Goal: Information Seeking & Learning: Learn about a topic

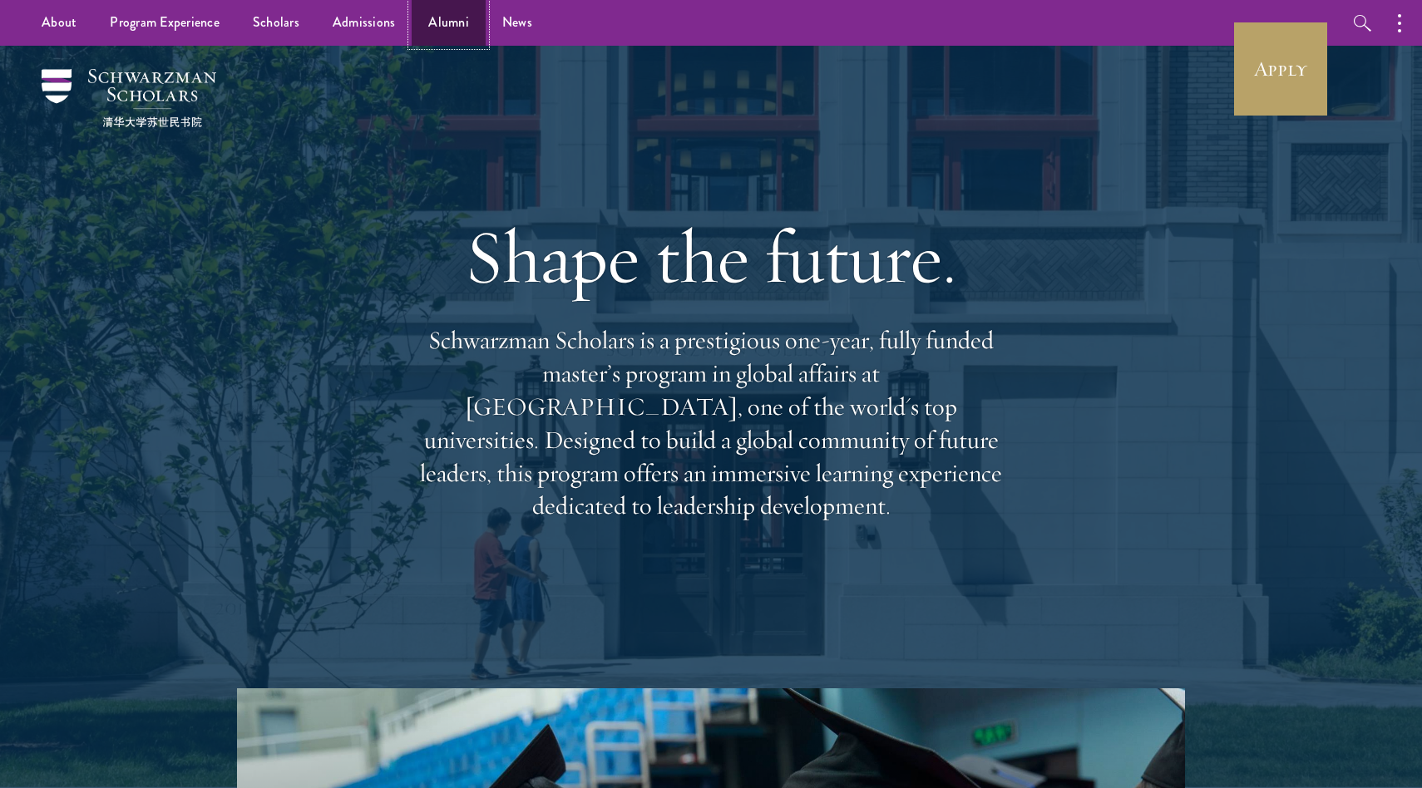
click at [445, 34] on link "Alumni" at bounding box center [448, 23] width 74 height 46
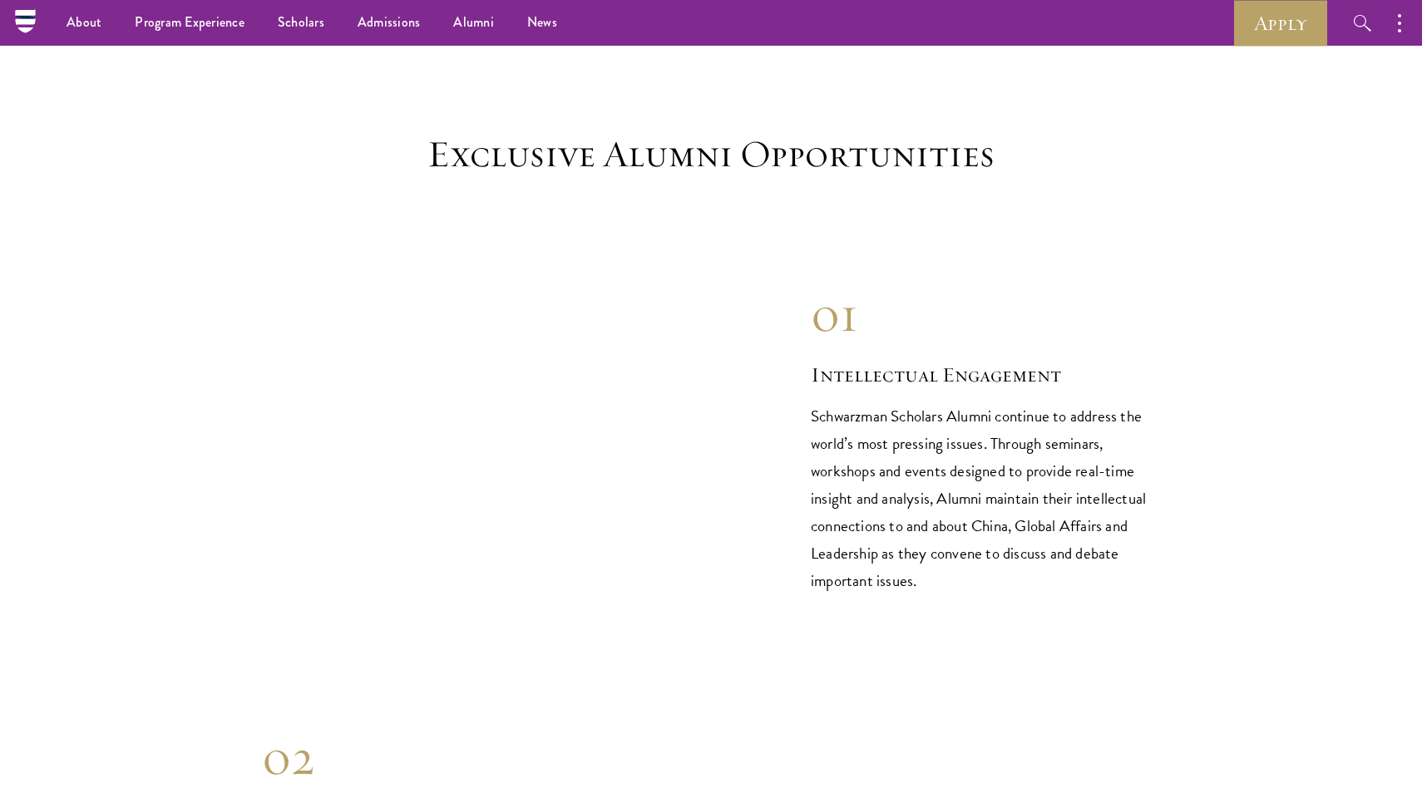
scroll to position [228, 0]
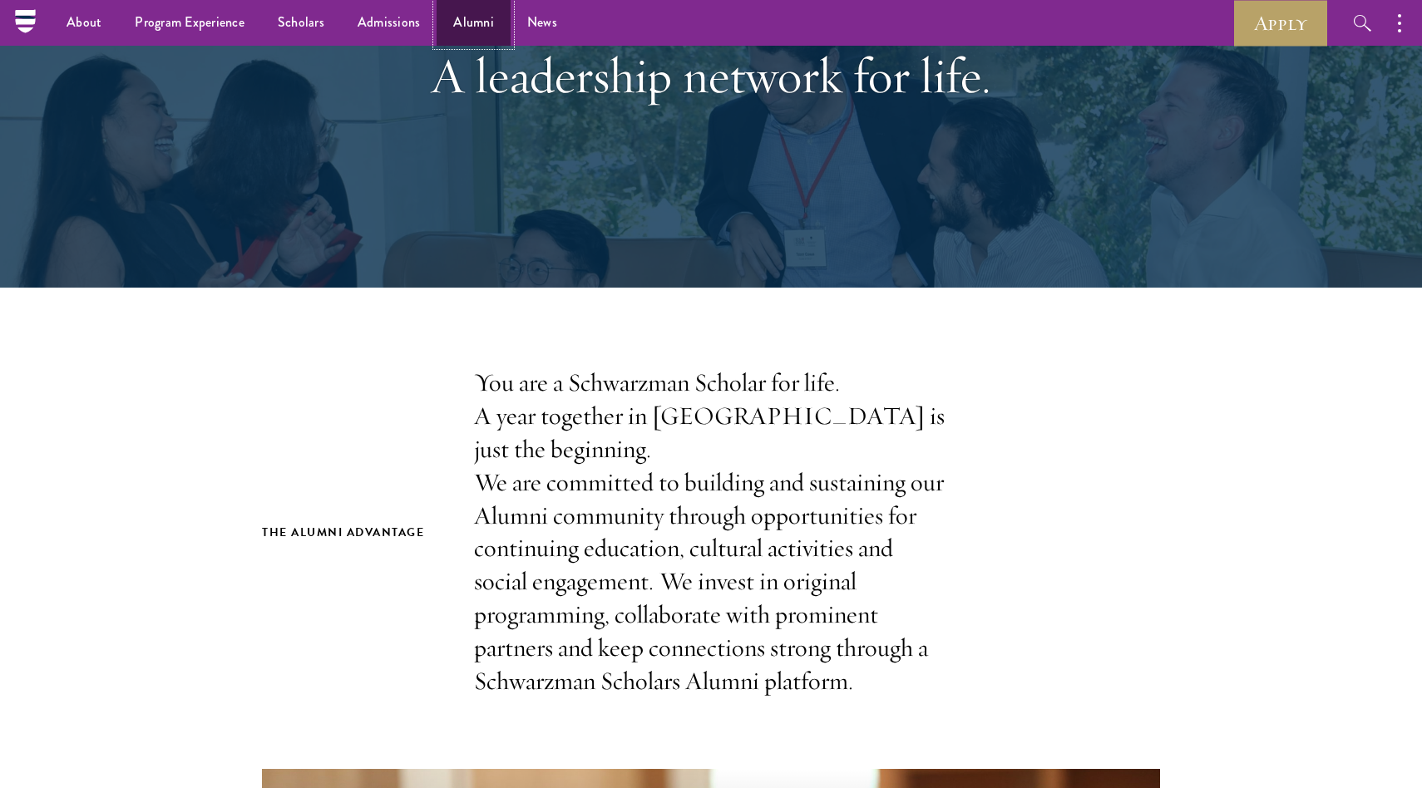
click at [474, 36] on link "Alumni" at bounding box center [473, 23] width 74 height 46
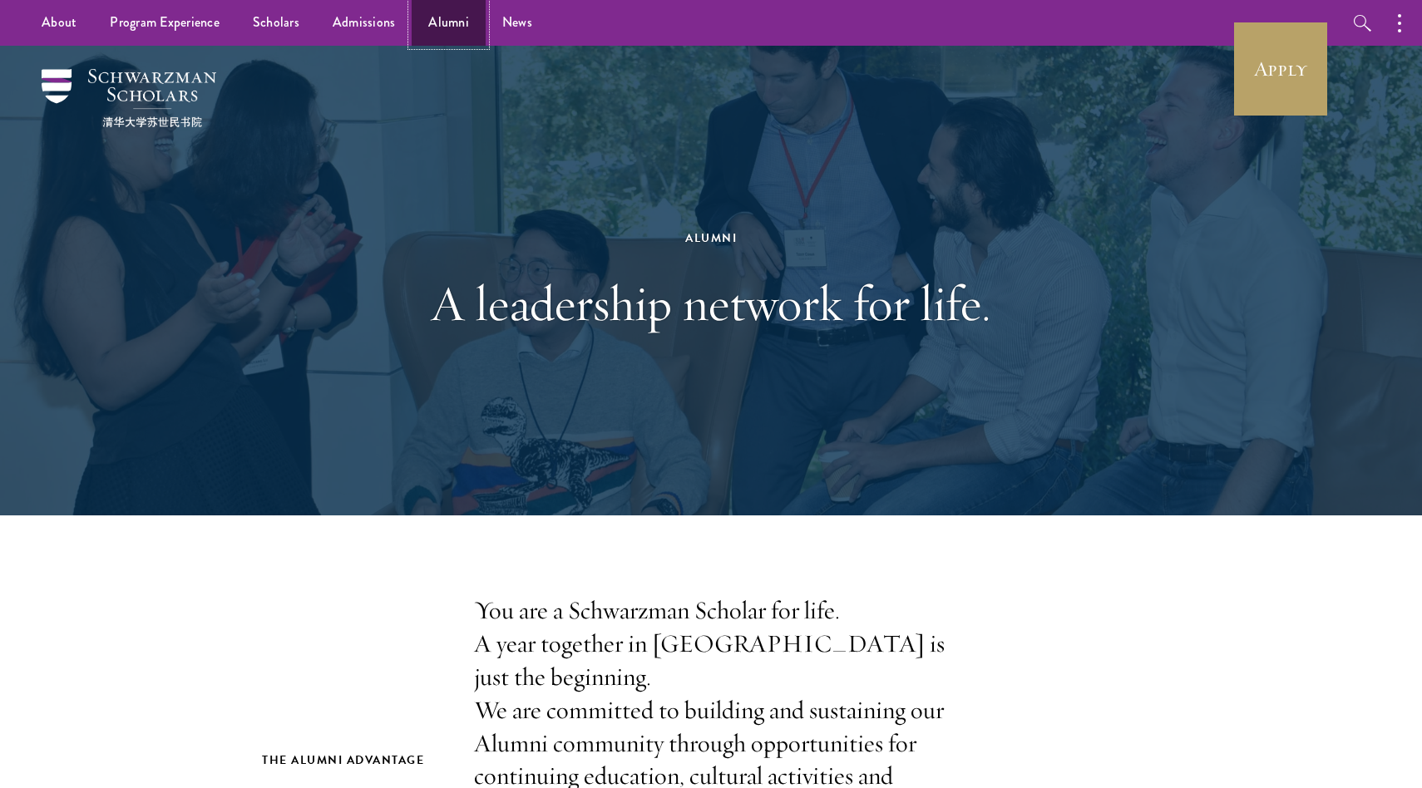
click at [431, 35] on link "Alumni" at bounding box center [448, 23] width 74 height 46
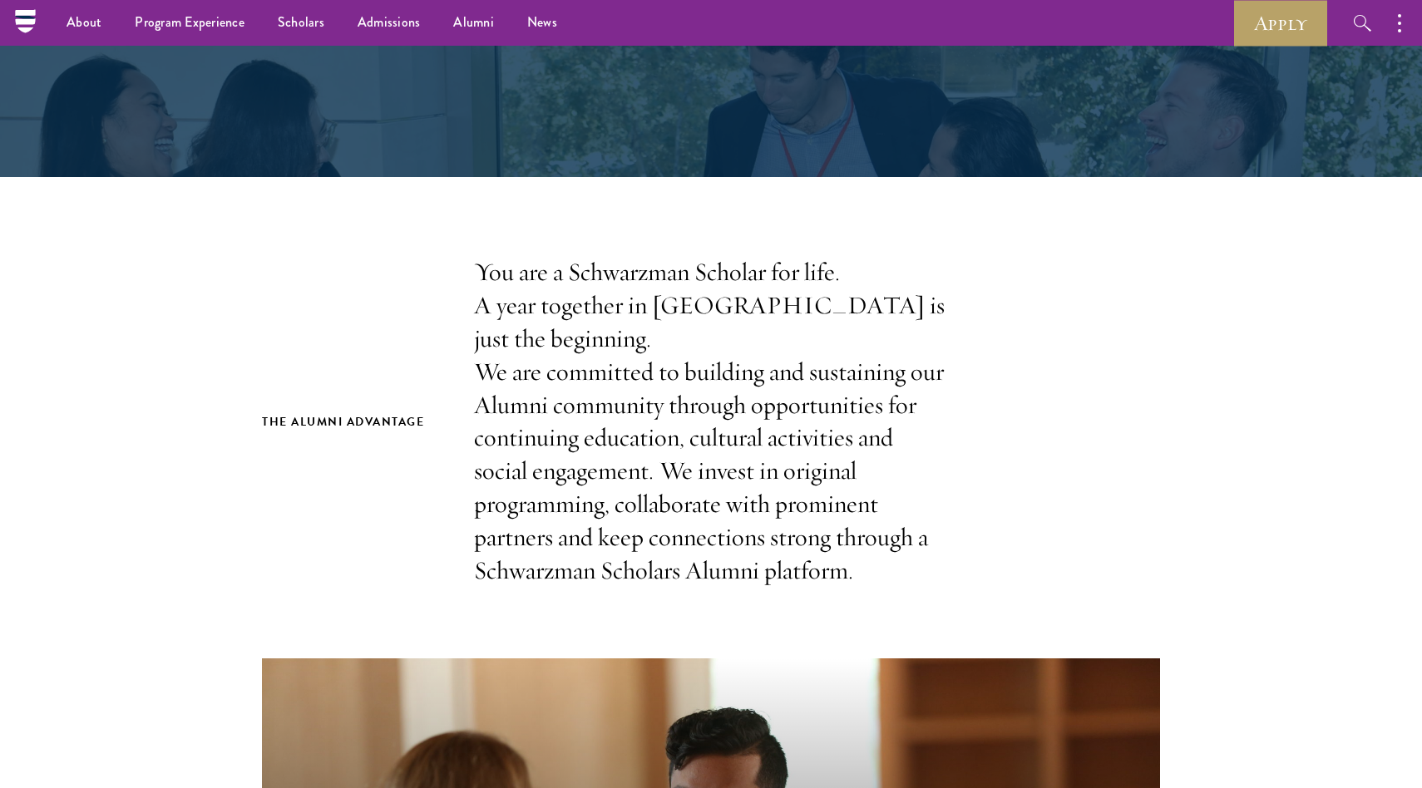
scroll to position [197, 0]
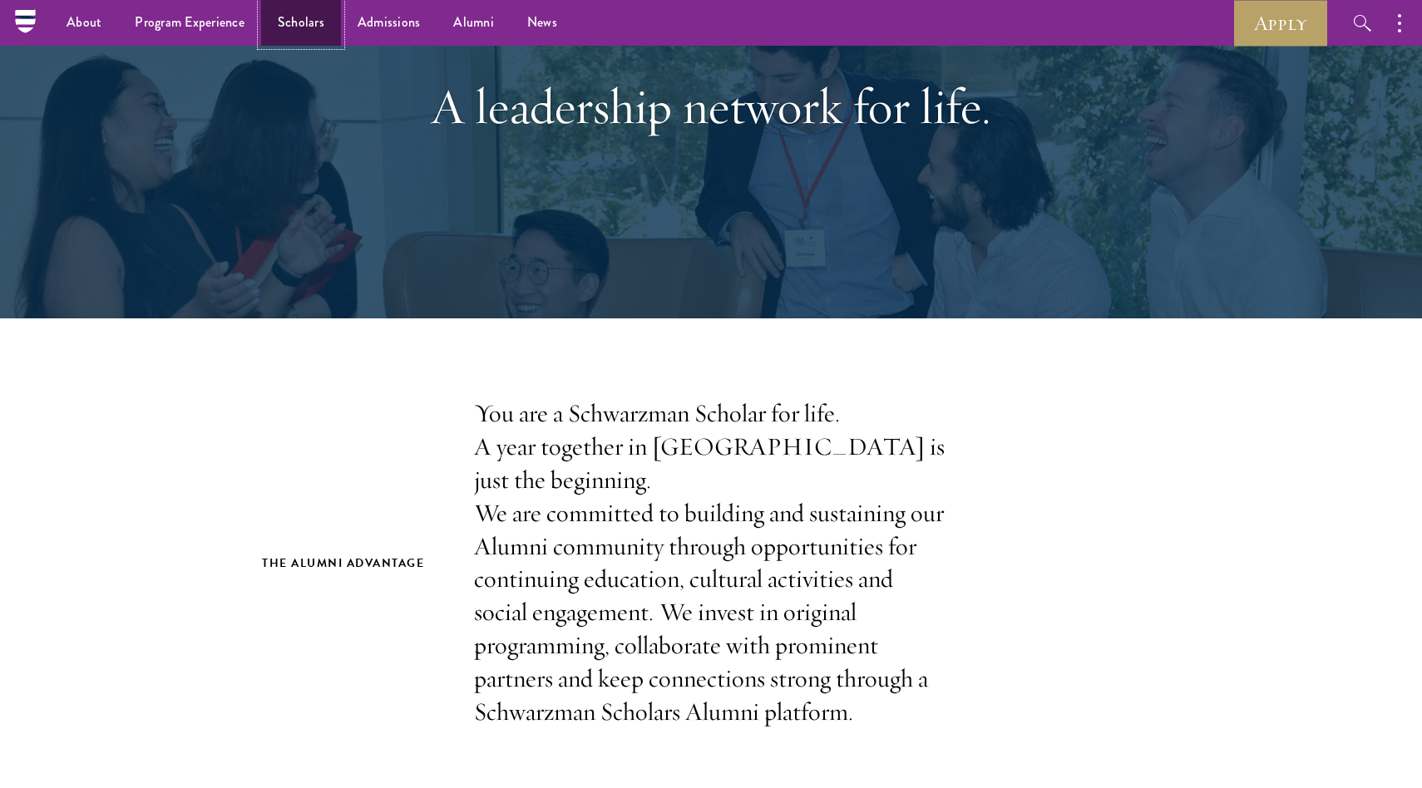
click at [273, 20] on link "Scholars" at bounding box center [301, 23] width 80 height 46
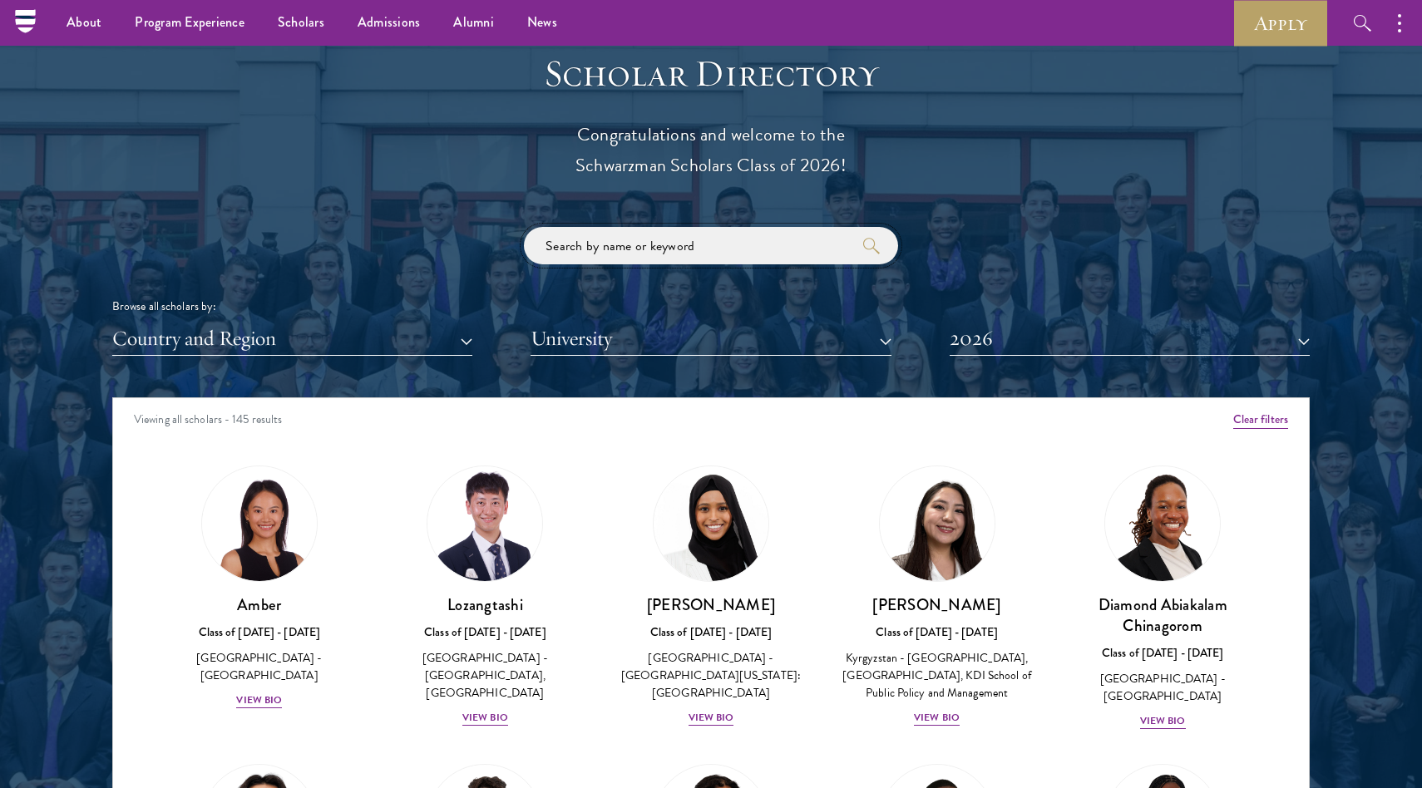
click at [628, 252] on input "search" at bounding box center [711, 245] width 374 height 37
click button "submit" at bounding box center [0, 0] width 0 height 0
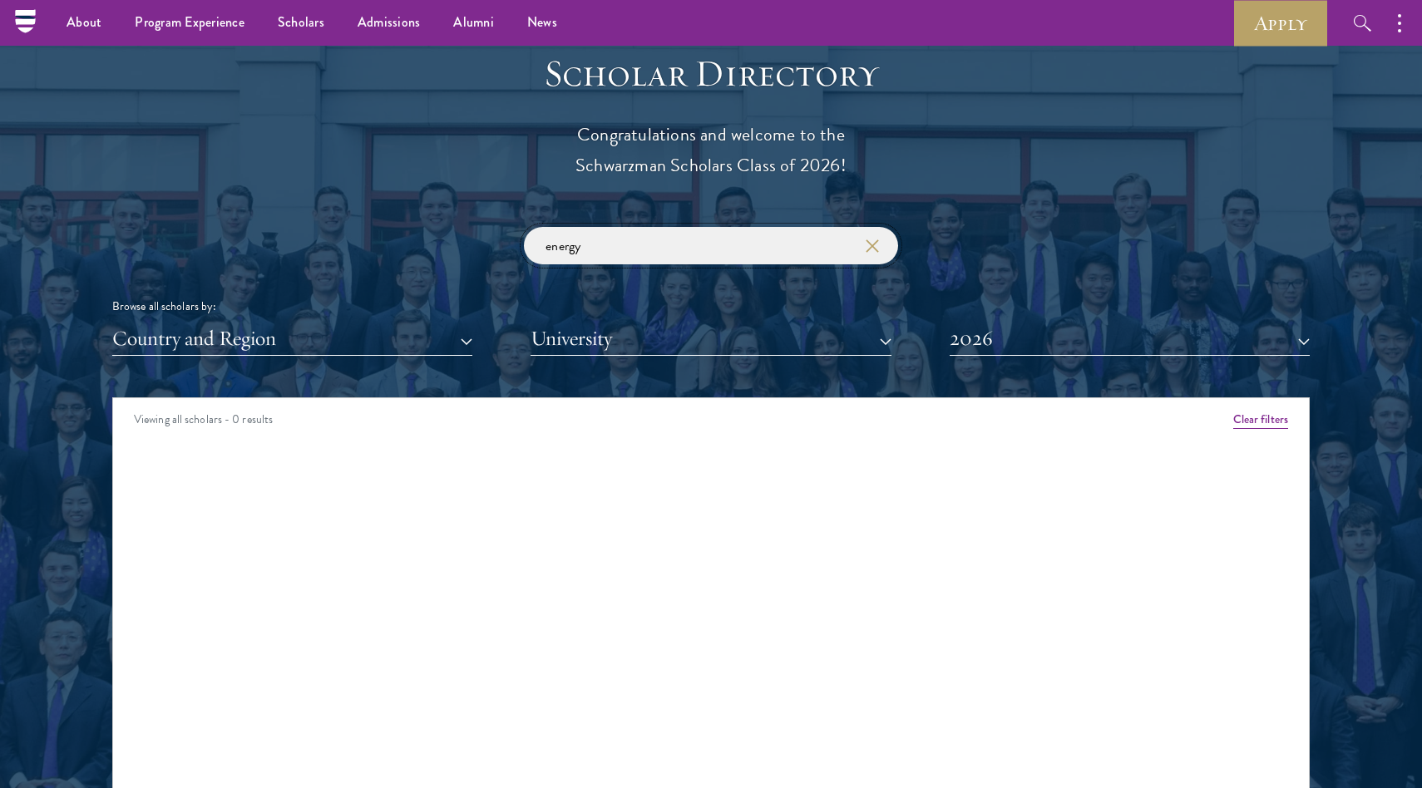
scroll to position [1770, 0]
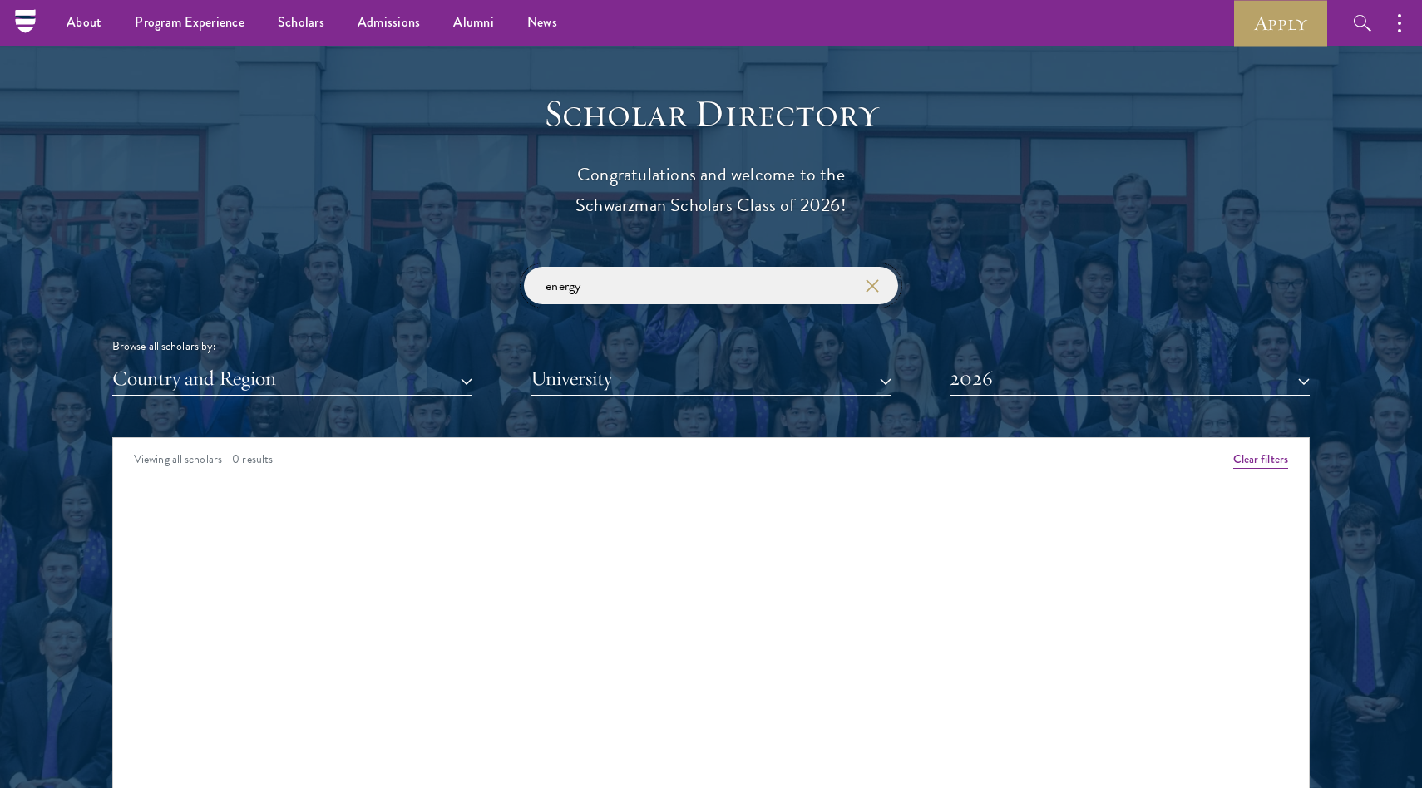
click at [638, 286] on input "energy" at bounding box center [711, 285] width 374 height 37
type input "e"
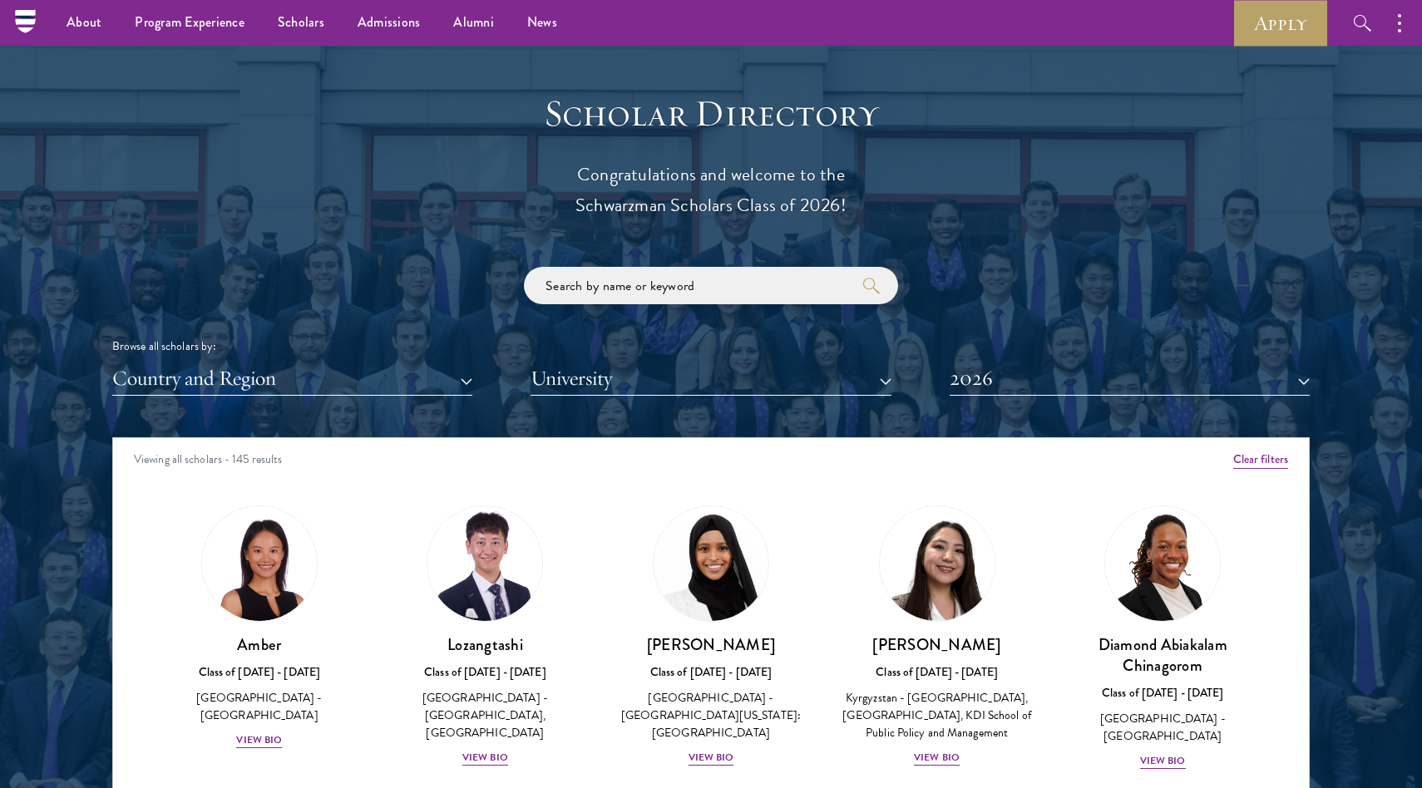
click at [970, 225] on div "Scholar Directory Congratulations and welcome to the Schwarzman Scholars Class …" at bounding box center [710, 513] width 1197 height 845
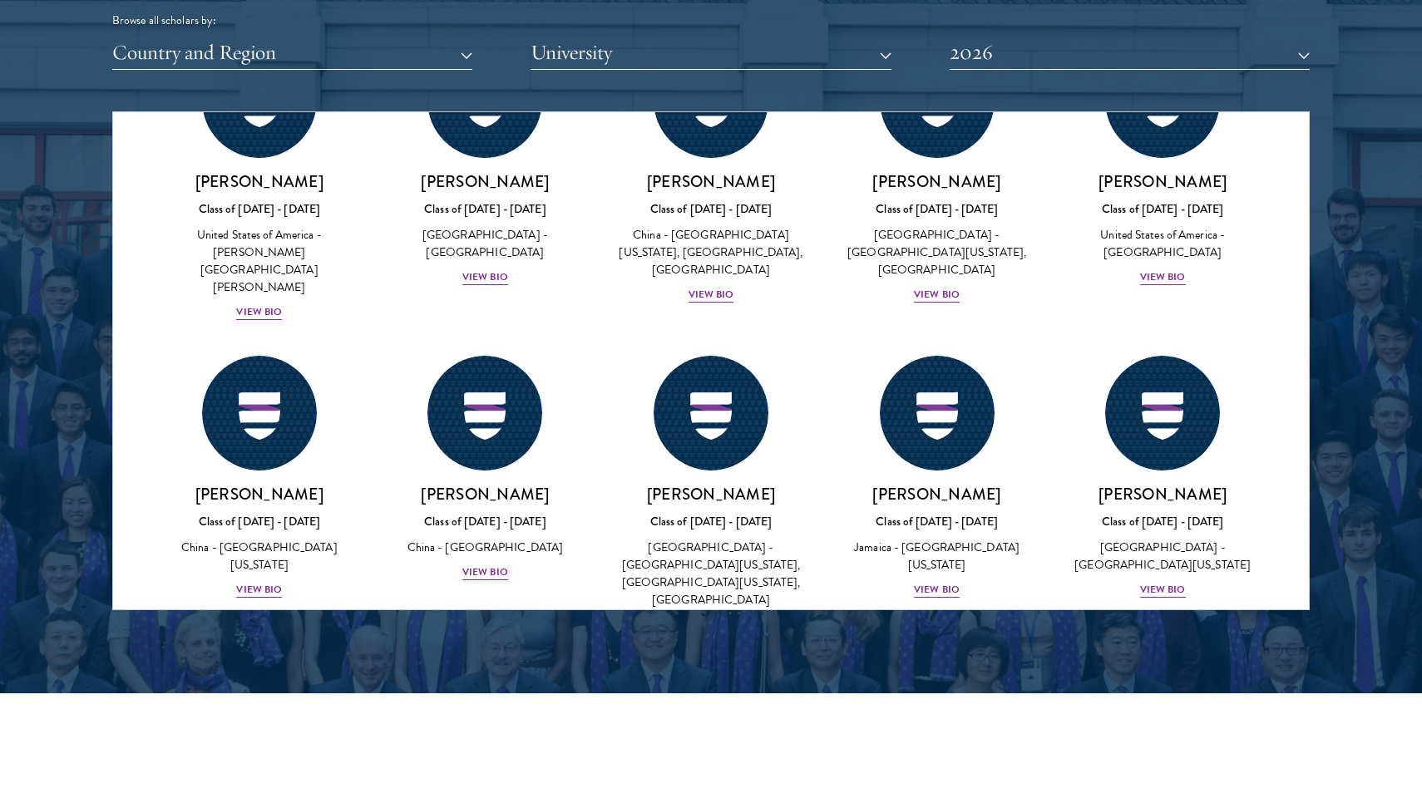
scroll to position [7886, 0]
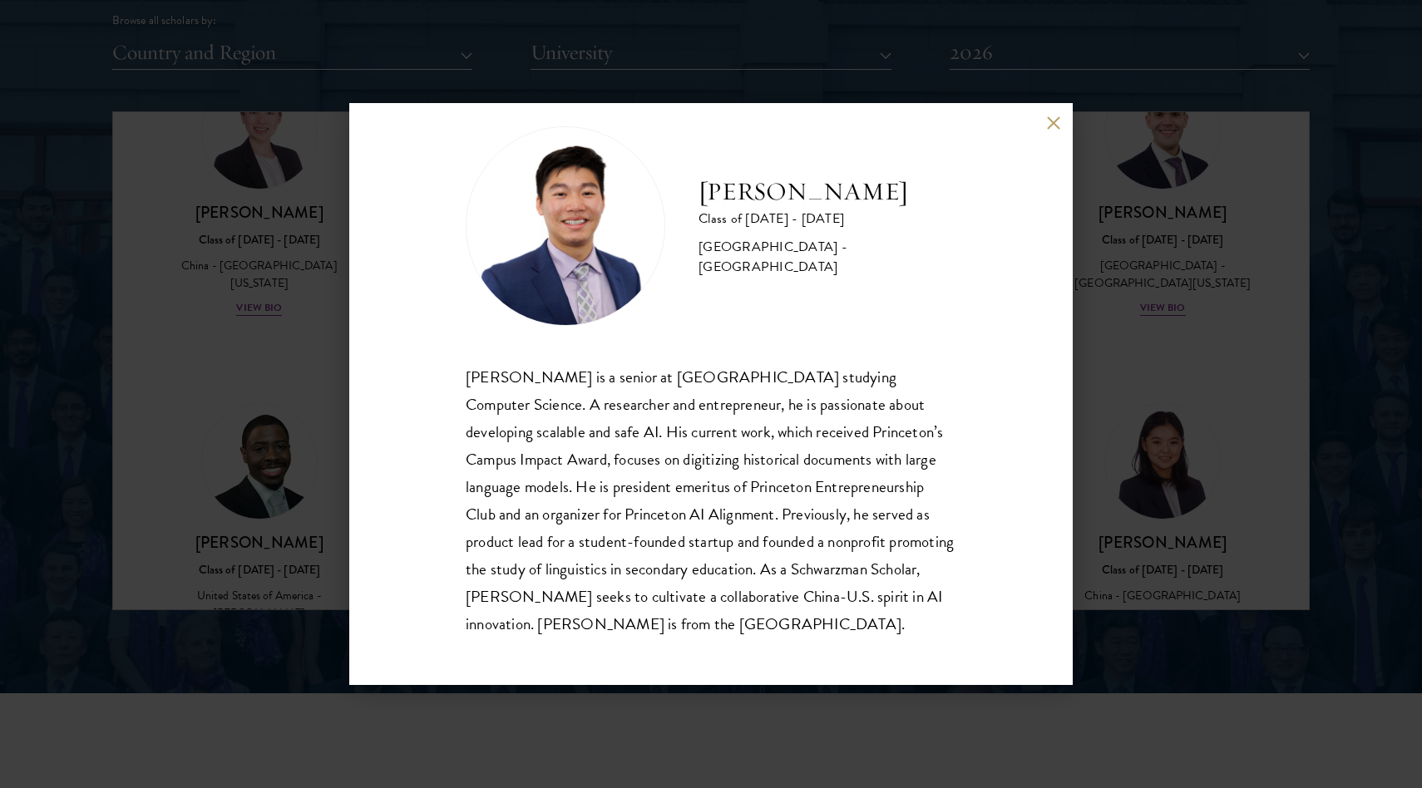
scroll to position [29, 0]
click at [273, 549] on div "[PERSON_NAME] Class of [DATE] - [DATE] [GEOGRAPHIC_DATA] - [GEOGRAPHIC_DATA] [P…" at bounding box center [711, 394] width 1422 height 788
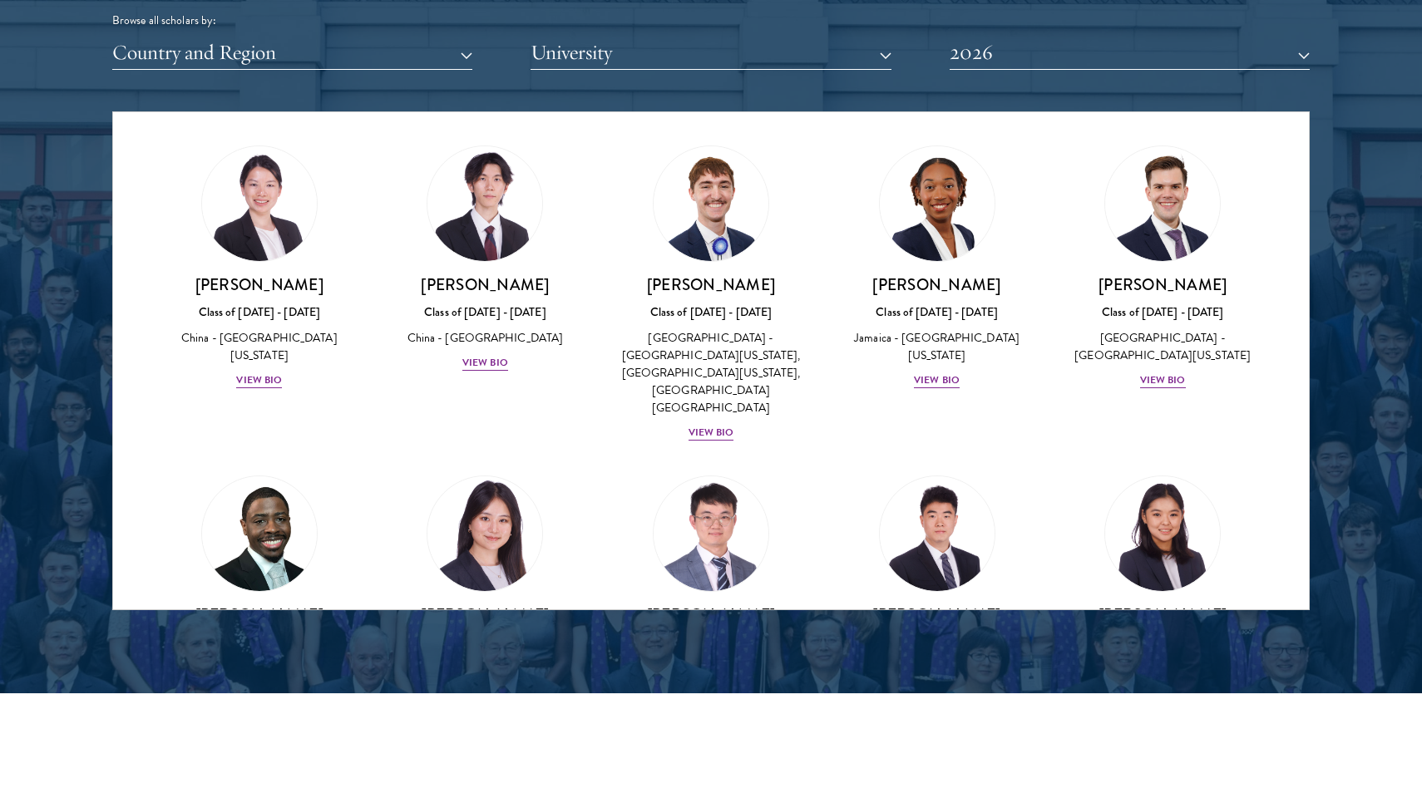
scroll to position [7886, 0]
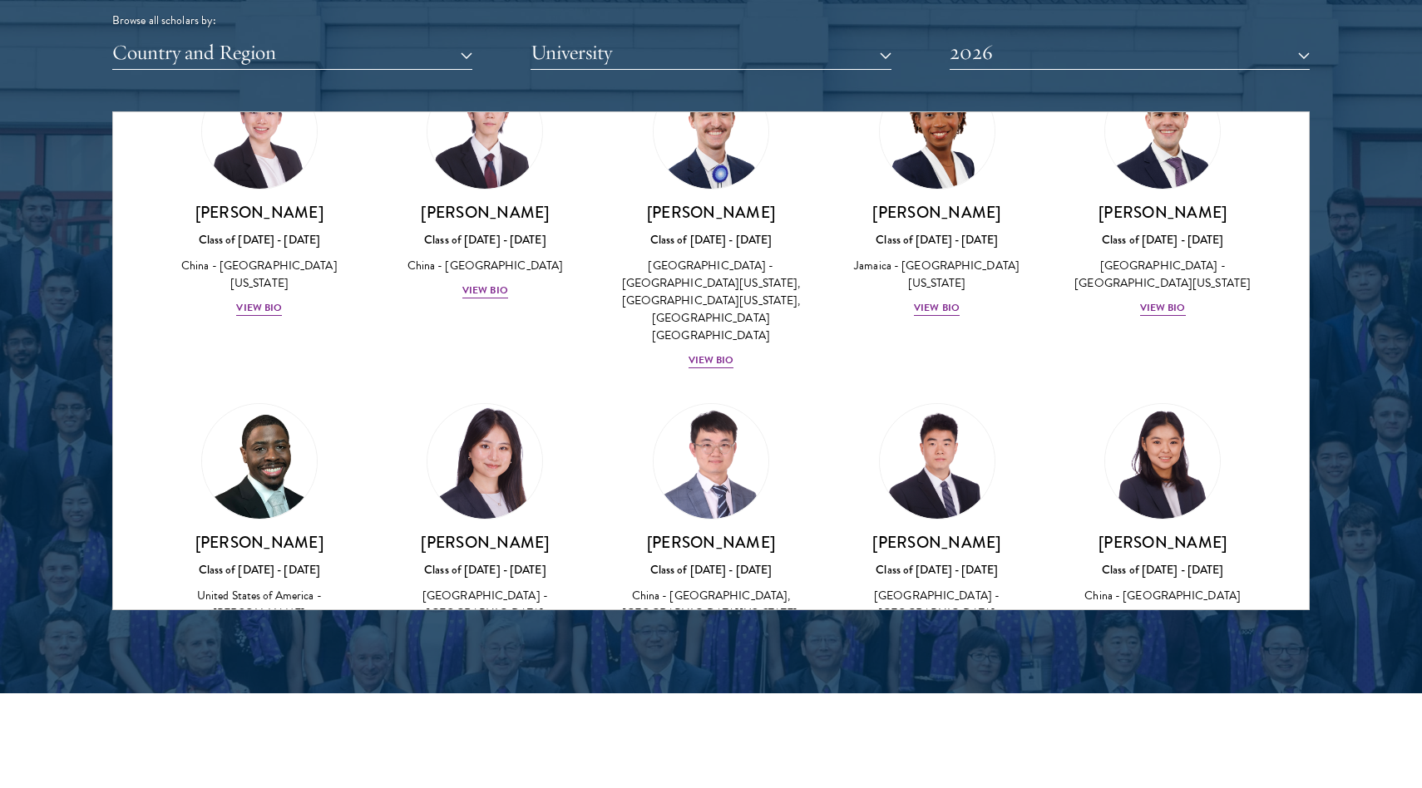
click at [503, 693] on img at bounding box center [484, 756] width 126 height 126
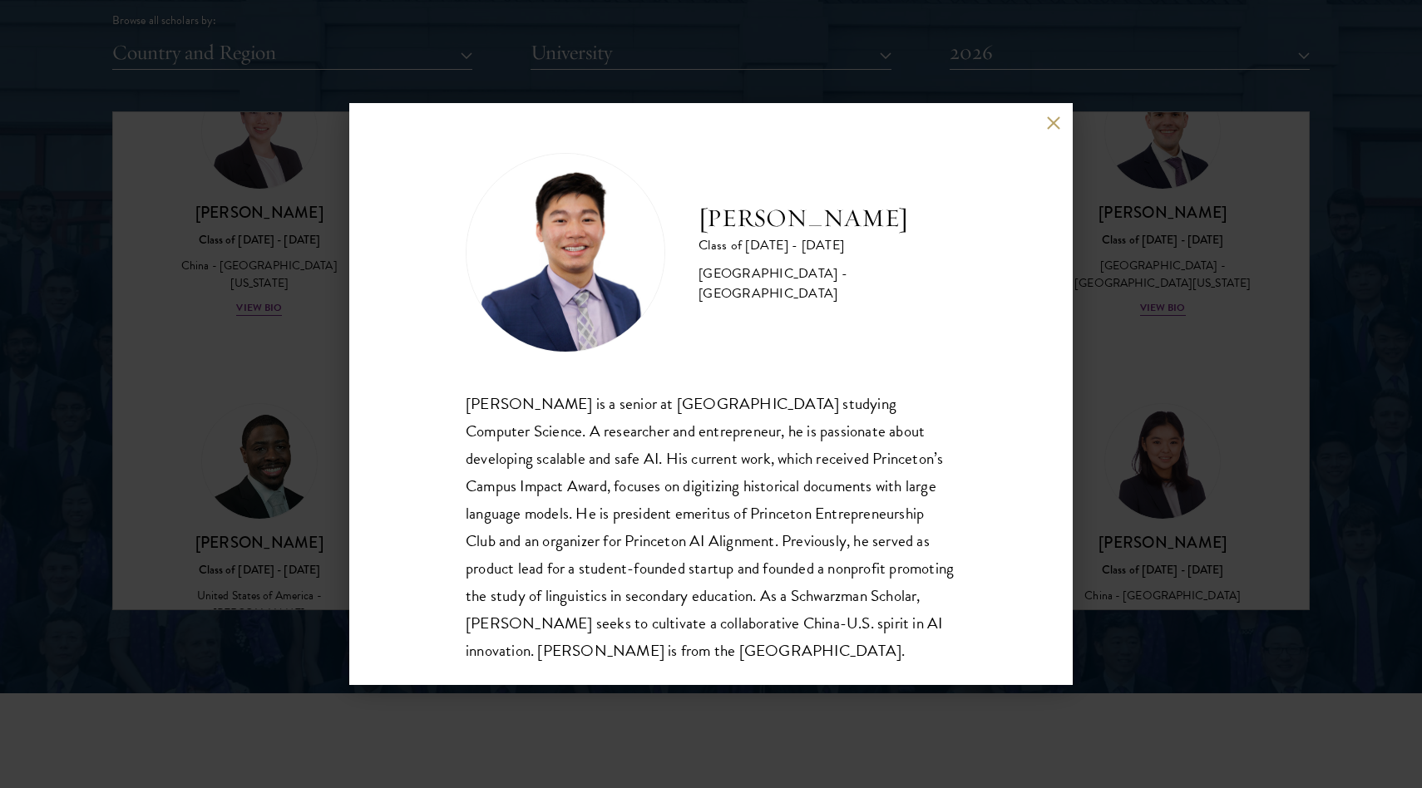
scroll to position [29, 0]
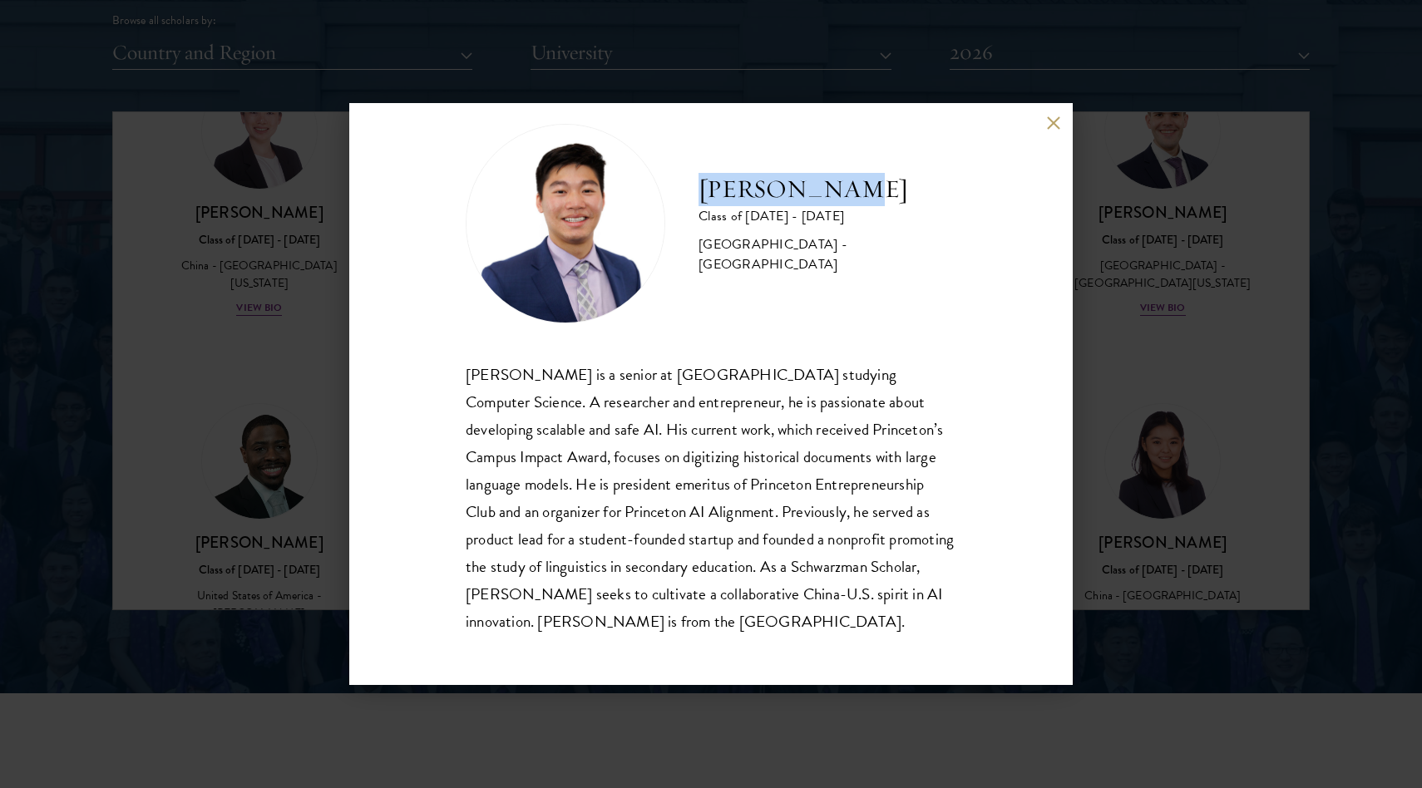
drag, startPoint x: 700, startPoint y: 185, endPoint x: 850, endPoint y: 197, distance: 150.2
click at [850, 198] on h2 "[PERSON_NAME]" at bounding box center [827, 189] width 258 height 33
copy h2 "[PERSON_NAME]"
click at [673, 494] on div "[PERSON_NAME] is a senior at [GEOGRAPHIC_DATA] studying Computer Science. A res…" at bounding box center [711, 498] width 490 height 274
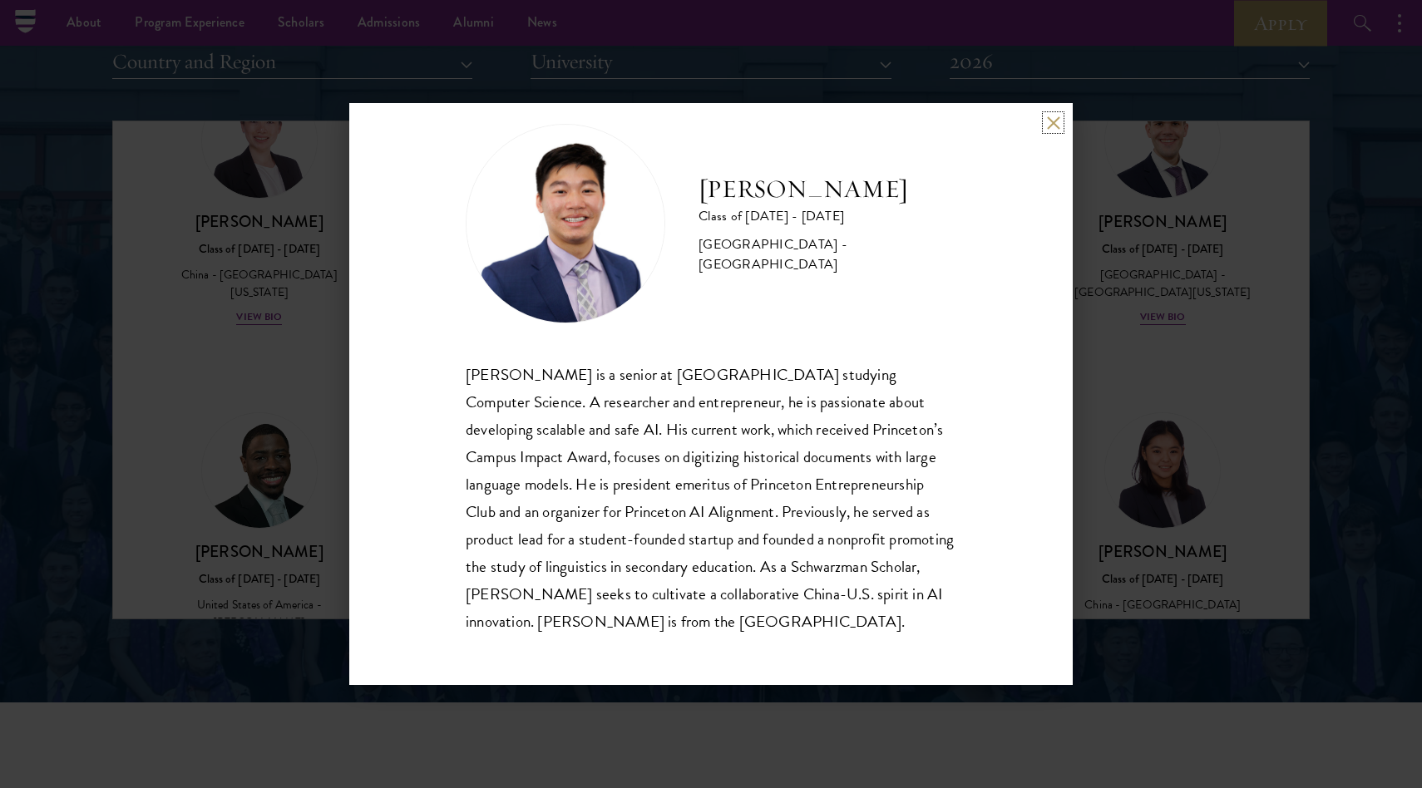
click at [1056, 117] on button at bounding box center [1053, 123] width 14 height 14
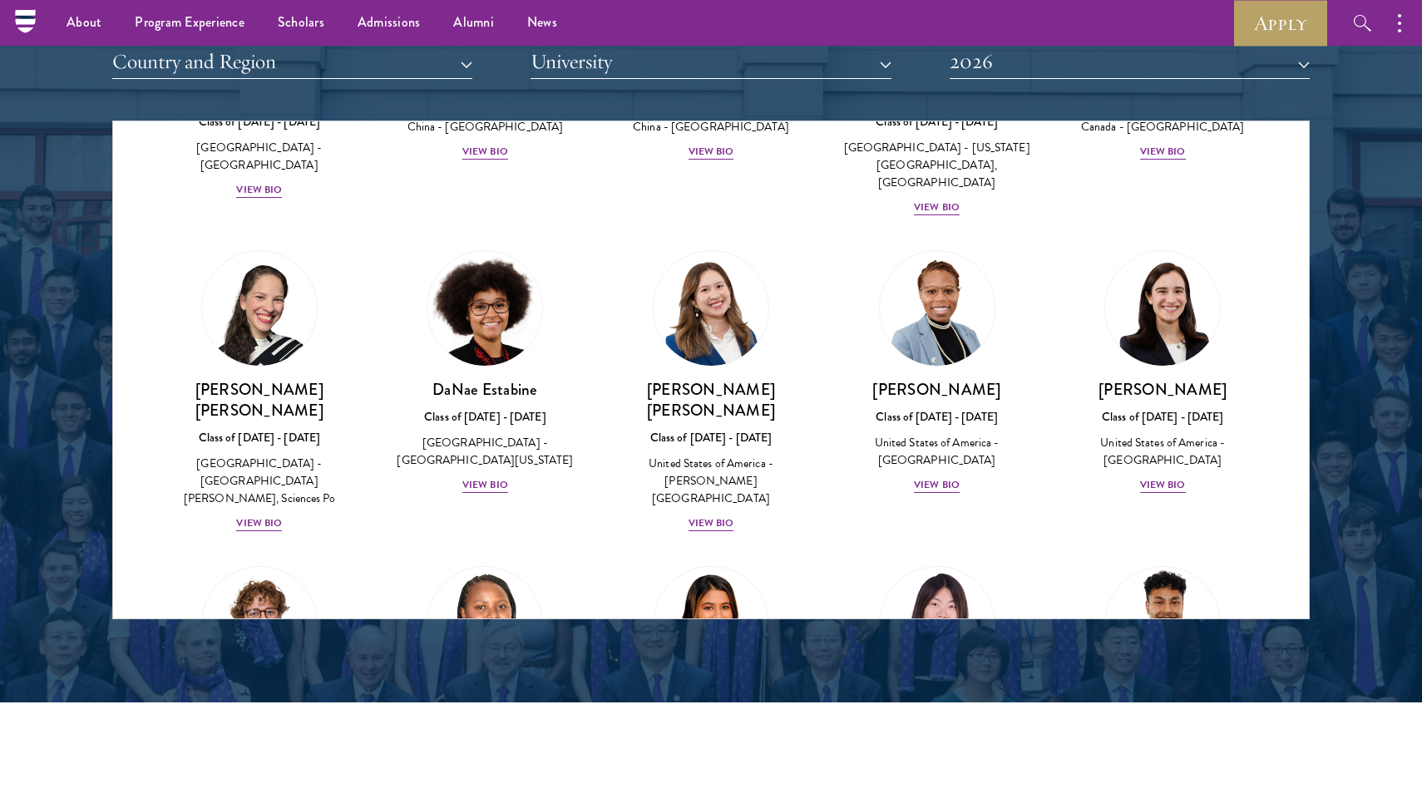
scroll to position [2015, 0]
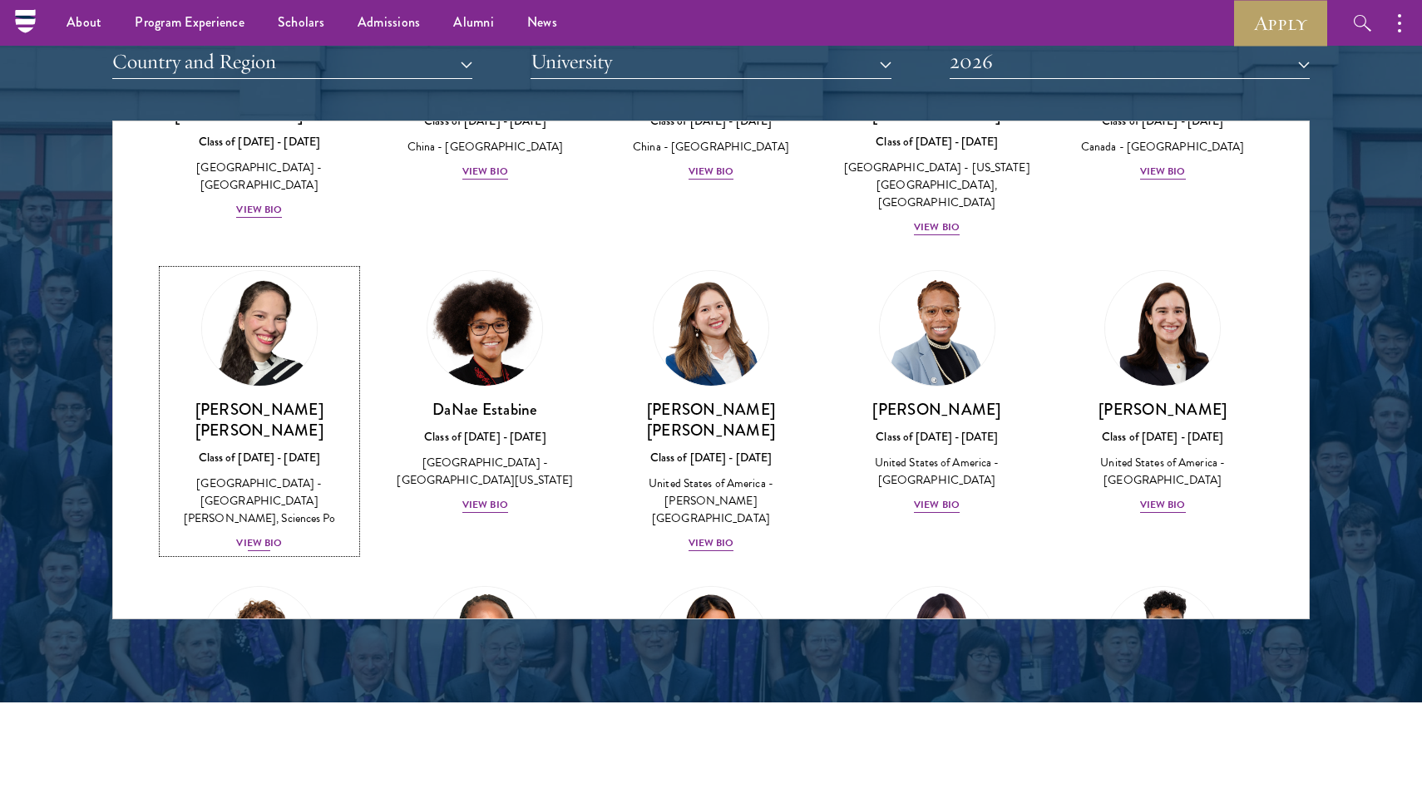
click at [263, 535] on div "View Bio" at bounding box center [259, 543] width 46 height 16
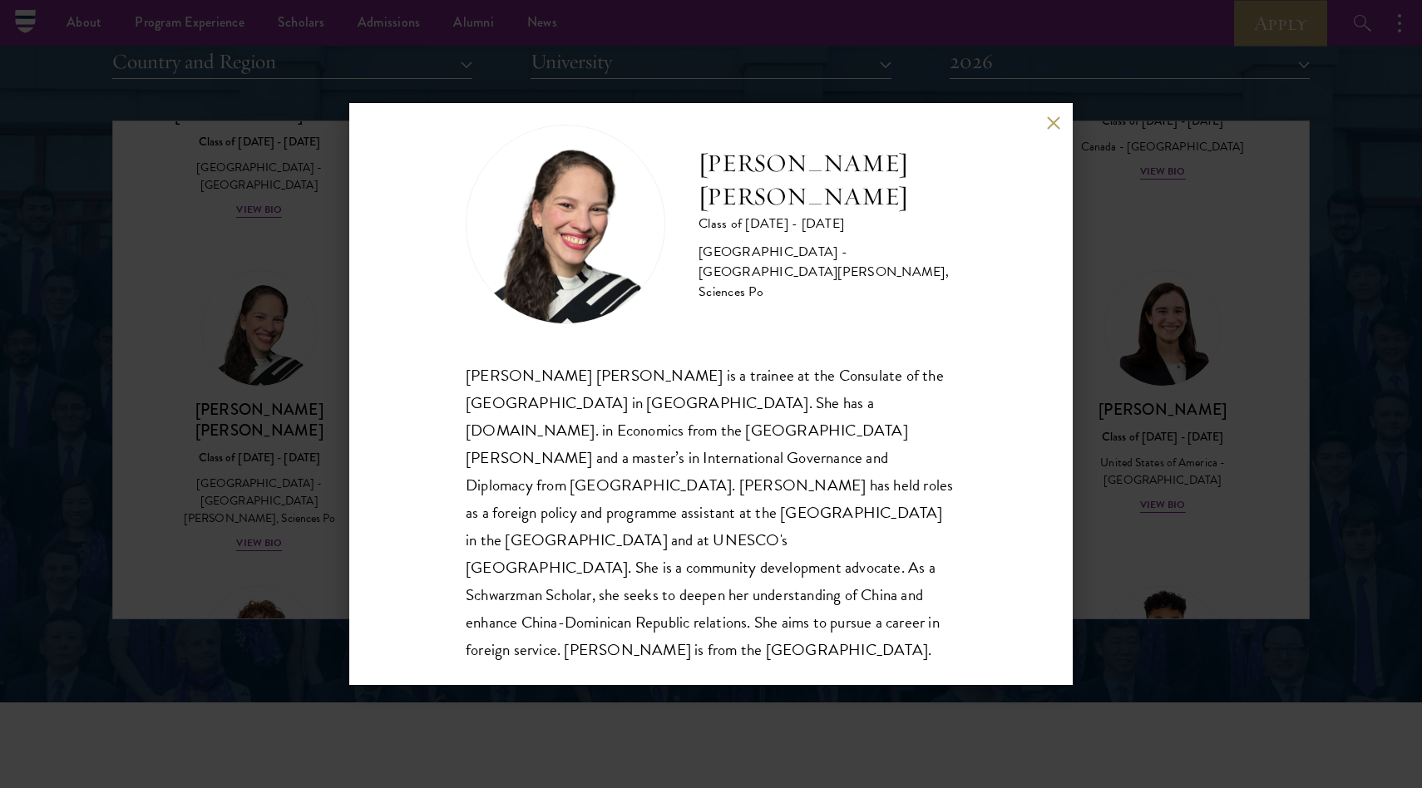
scroll to position [29, 0]
click at [307, 475] on div "[PERSON_NAME] [PERSON_NAME] Class of [DATE] - [DATE] [GEOGRAPHIC_DATA] - [GEOGR…" at bounding box center [711, 394] width 1422 height 788
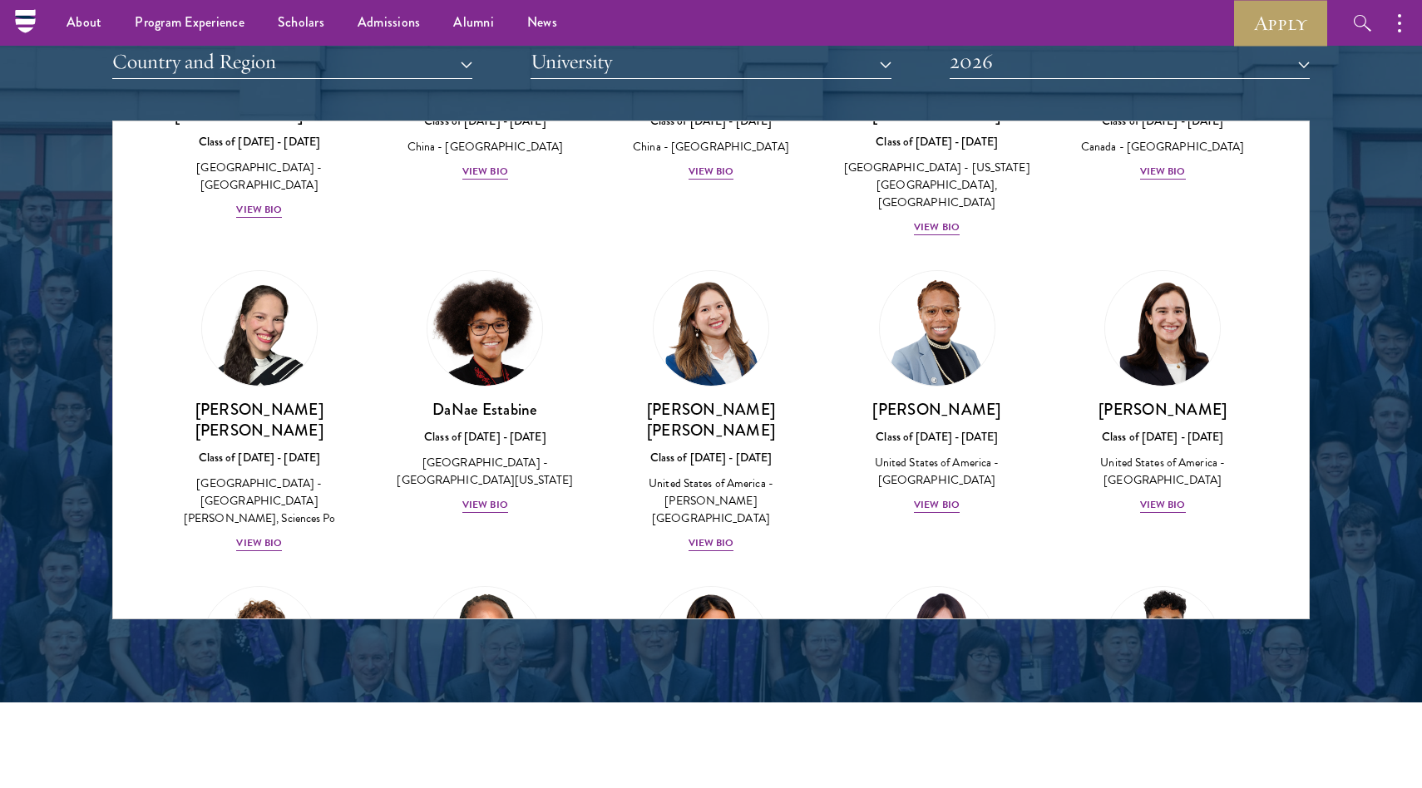
scroll to position [7886, 0]
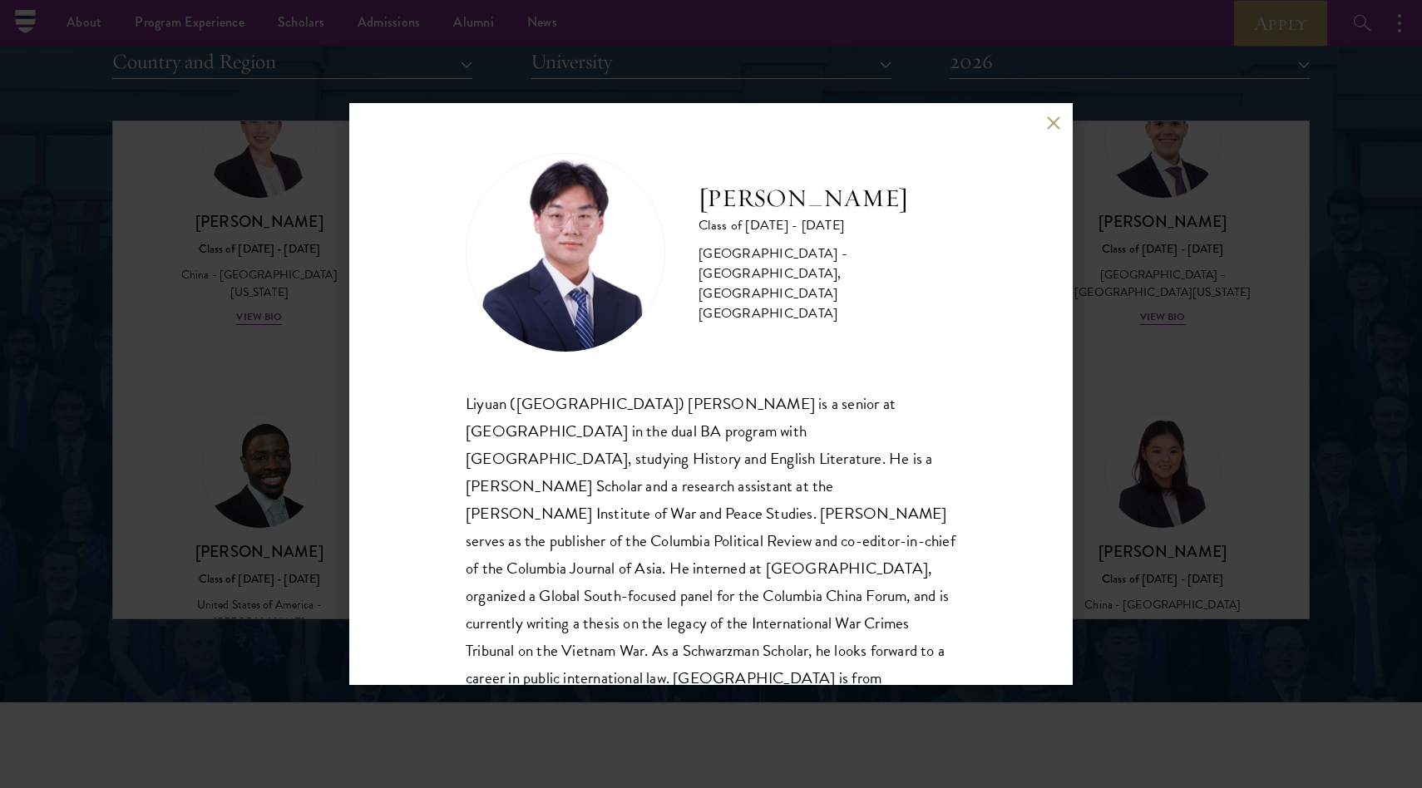
click at [1110, 566] on div "[PERSON_NAME] Class of [DATE] - [DATE] [GEOGRAPHIC_DATA] - [GEOGRAPHIC_DATA], […" at bounding box center [711, 394] width 1422 height 788
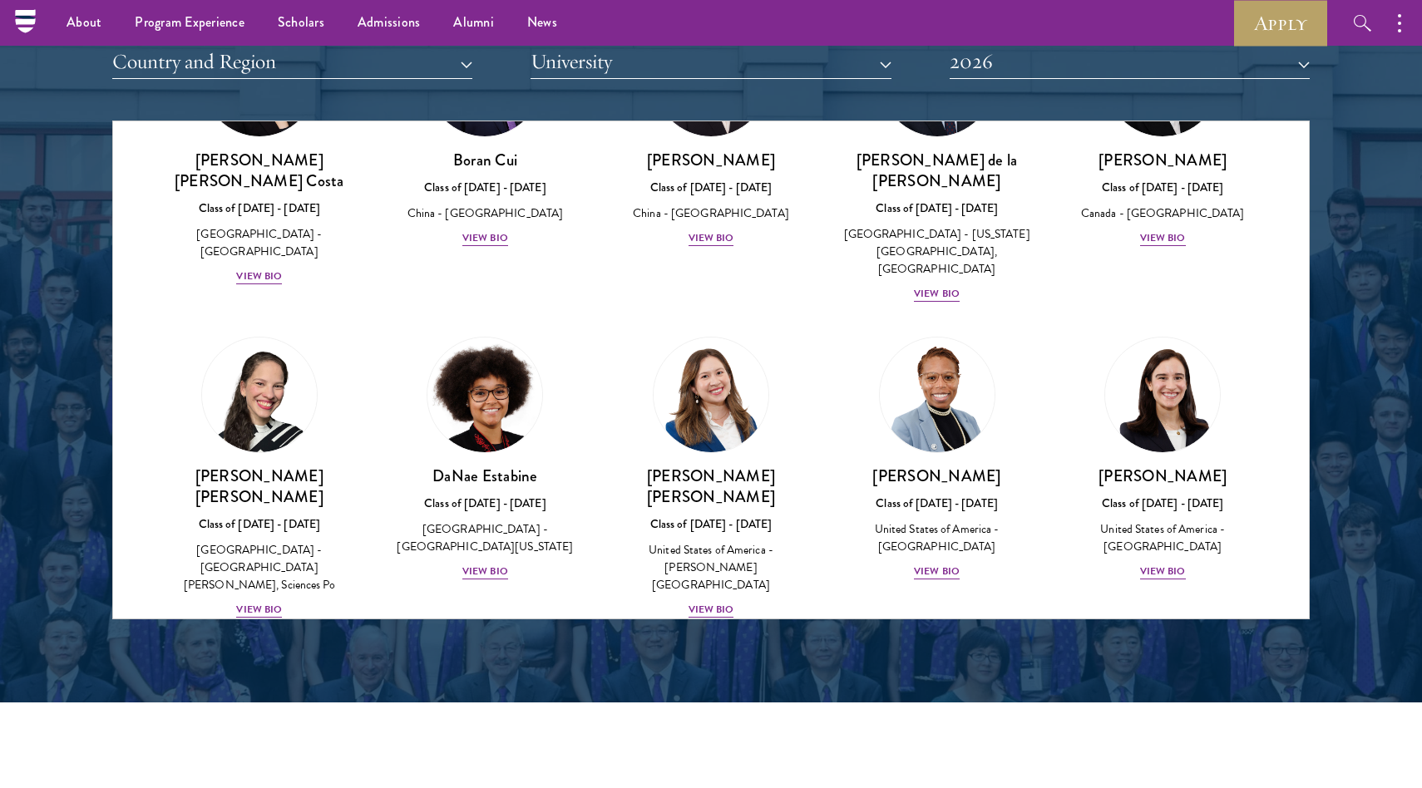
scroll to position [7886, 0]
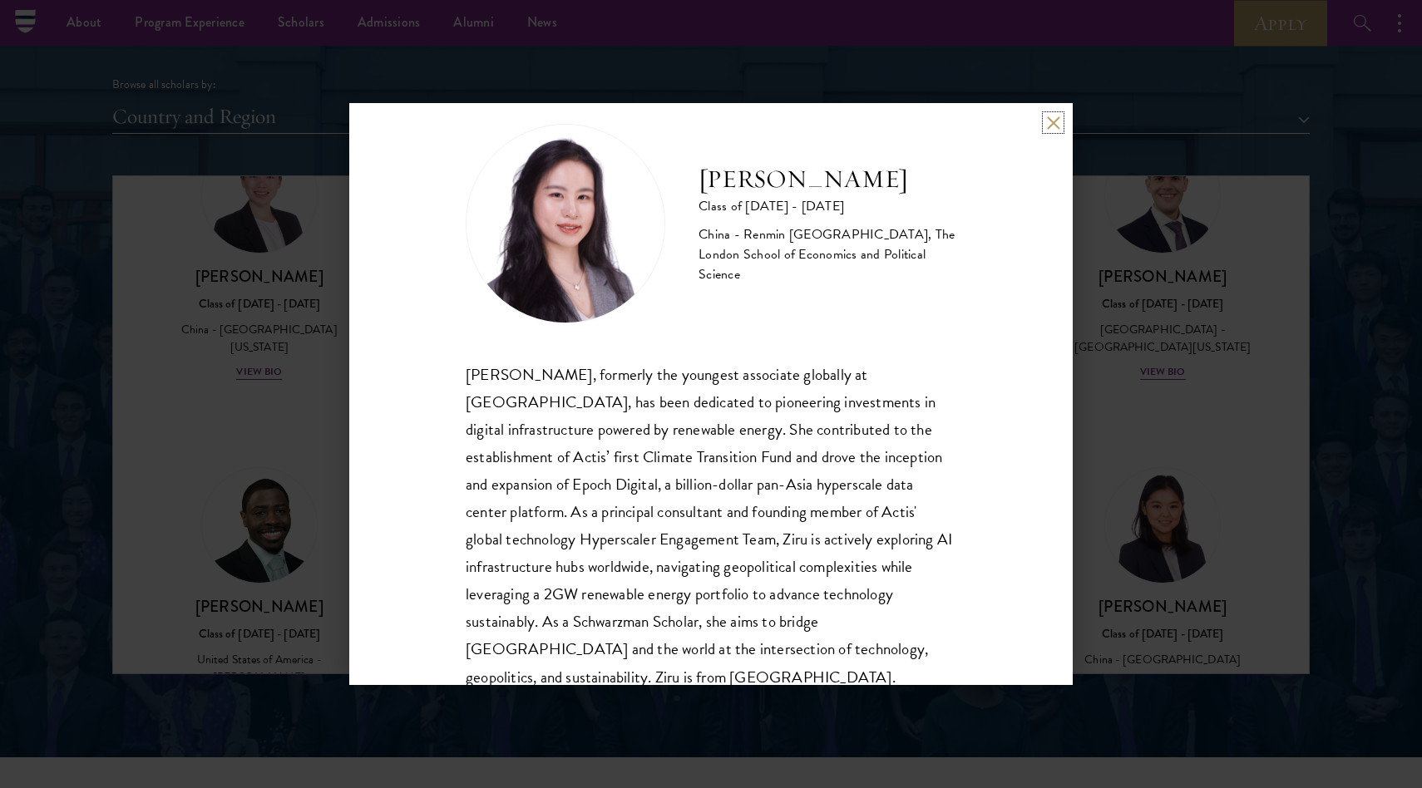
scroll to position [57, 0]
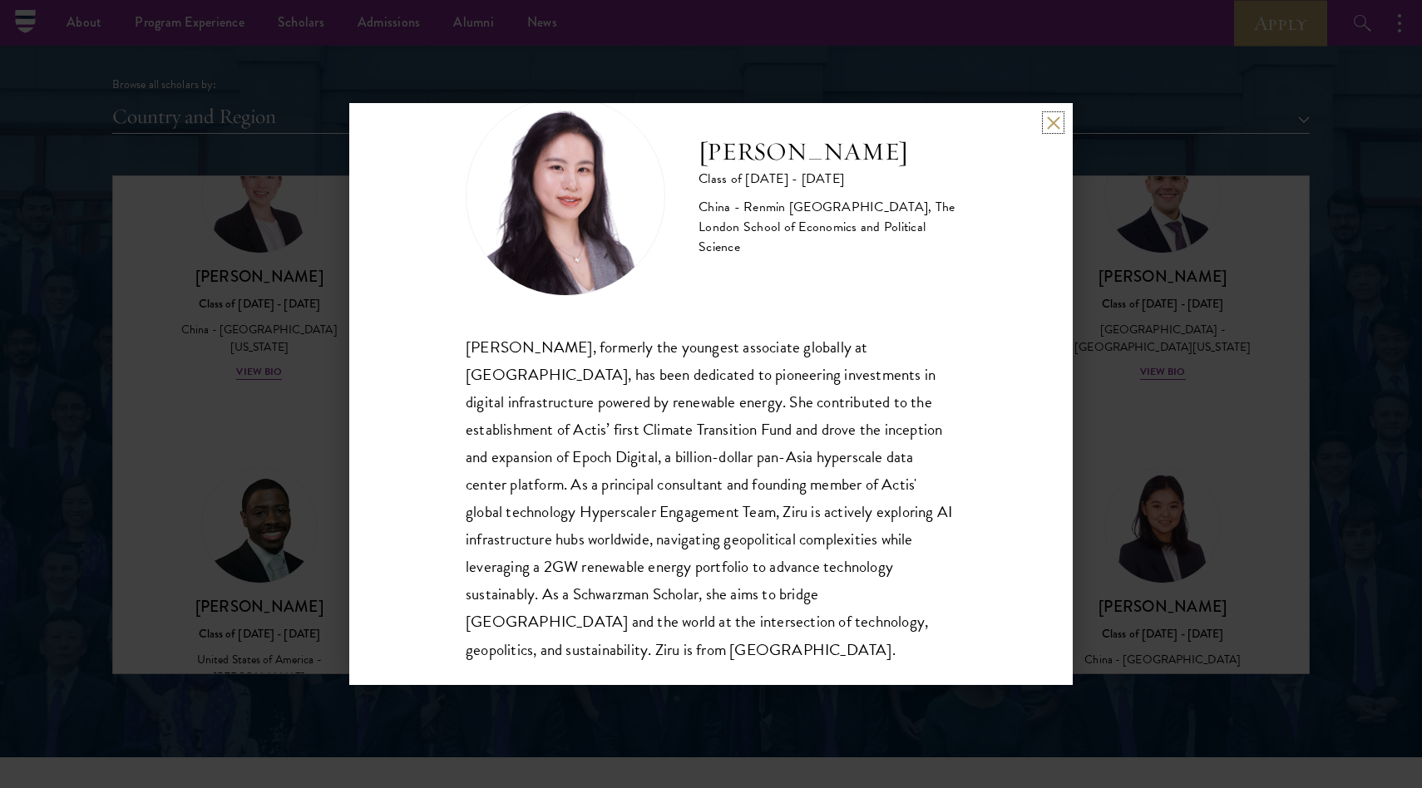
click at [1052, 123] on button at bounding box center [1053, 123] width 14 height 14
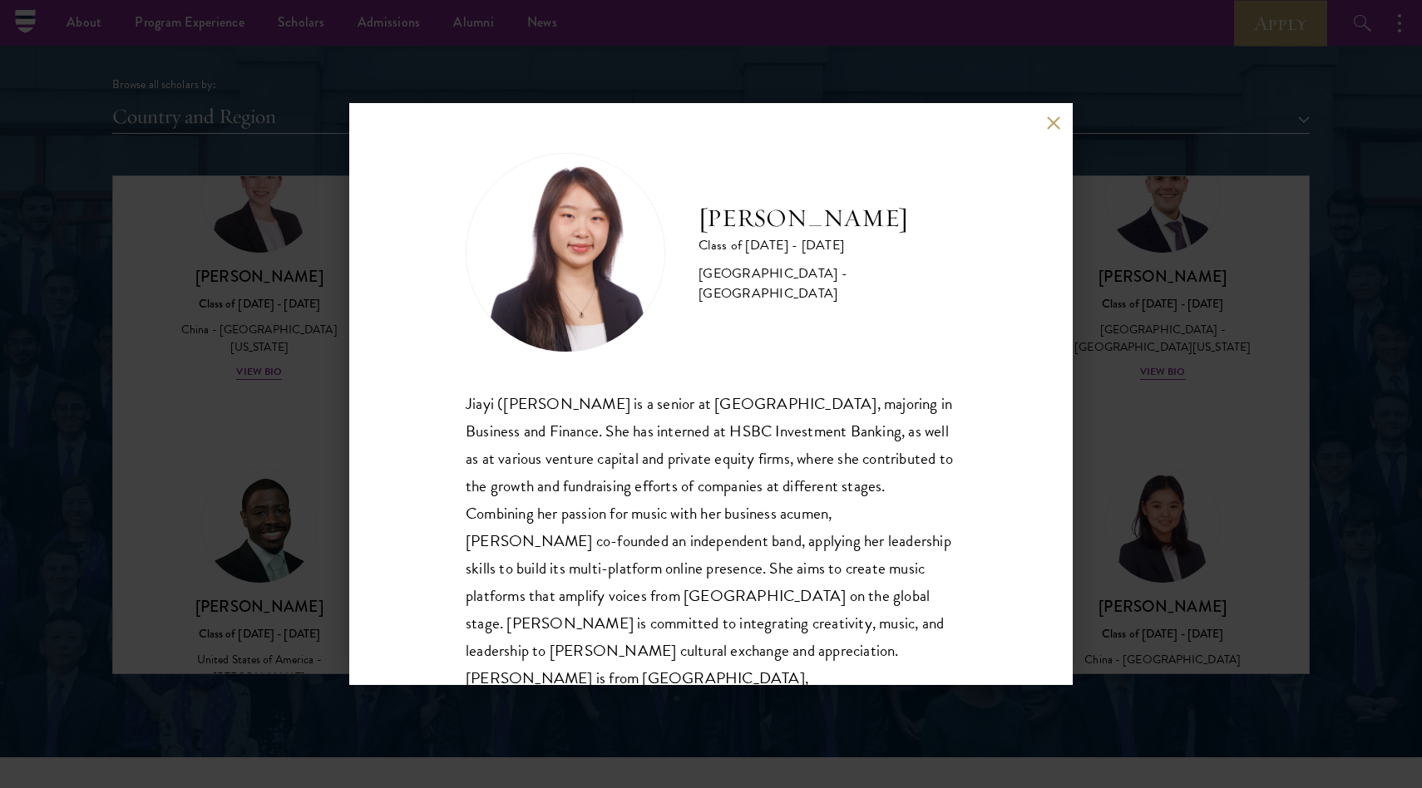
scroll to position [29, 0]
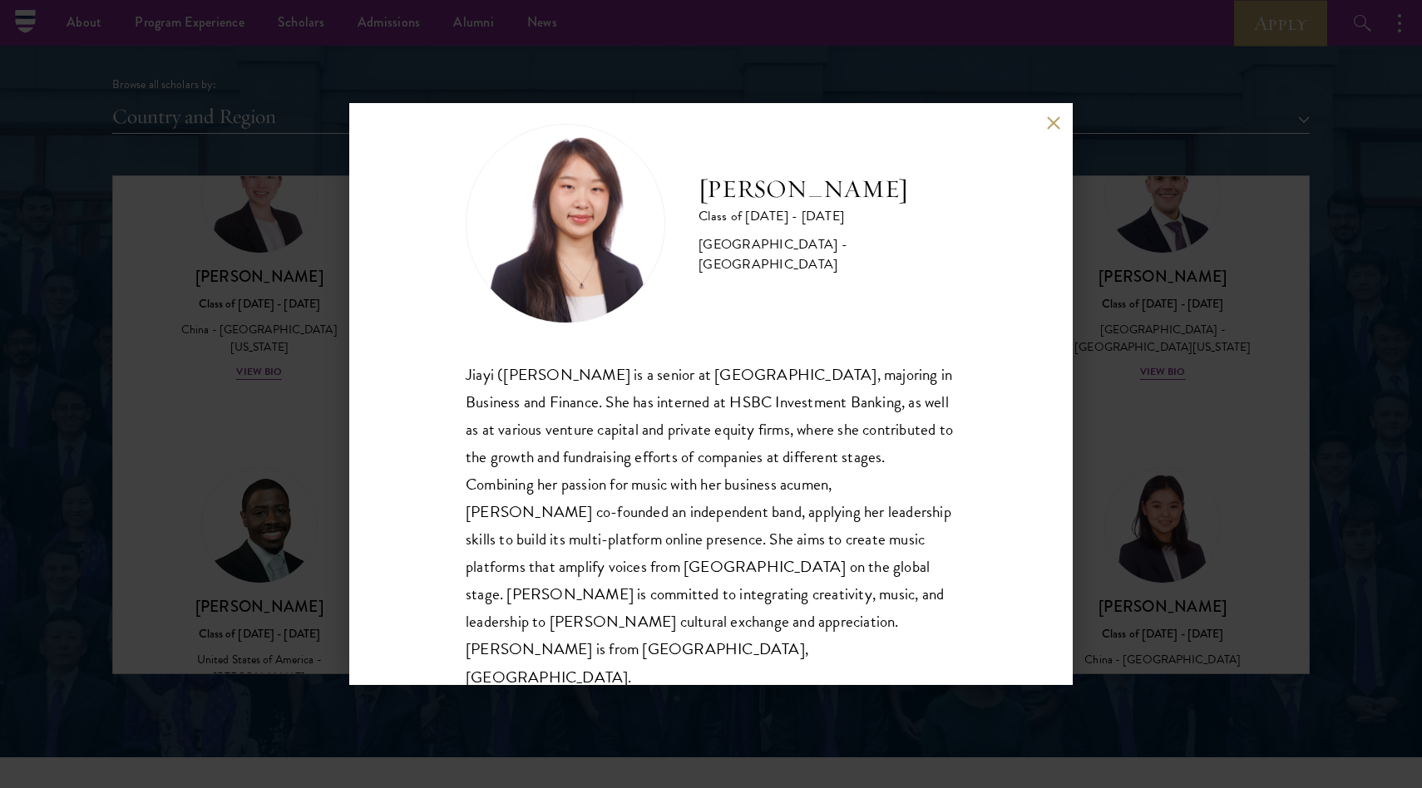
click at [1048, 122] on button at bounding box center [1053, 123] width 14 height 14
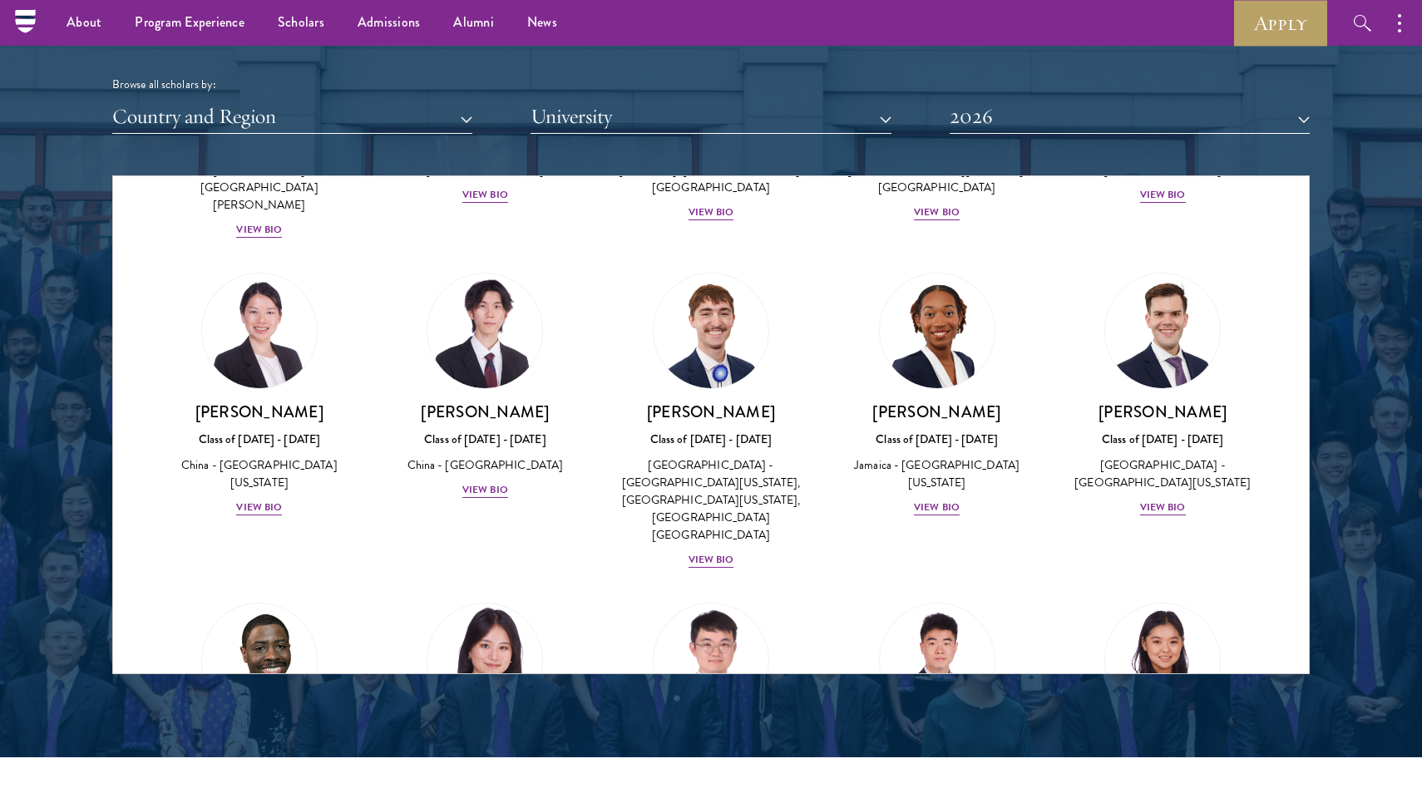
scroll to position [7723, 0]
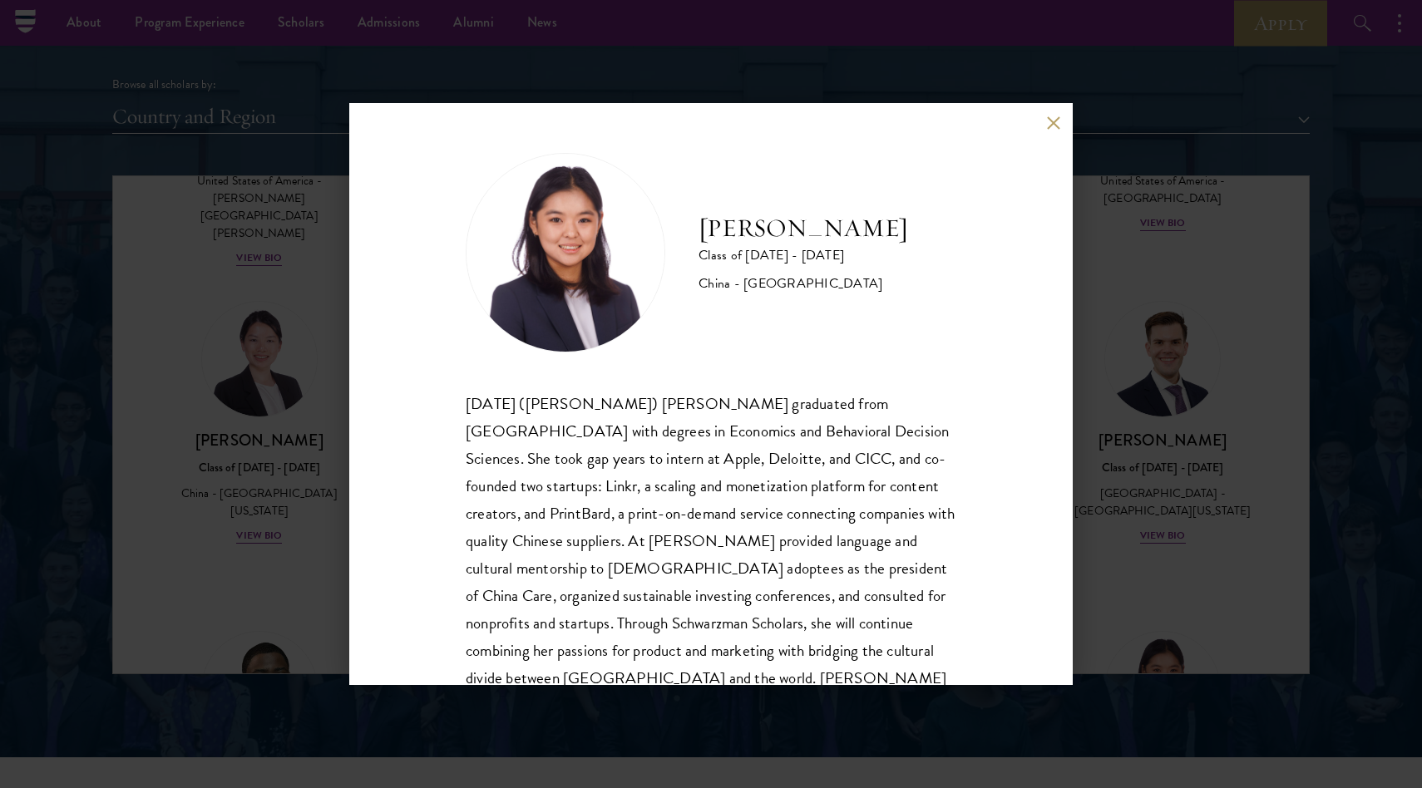
scroll to position [57, 0]
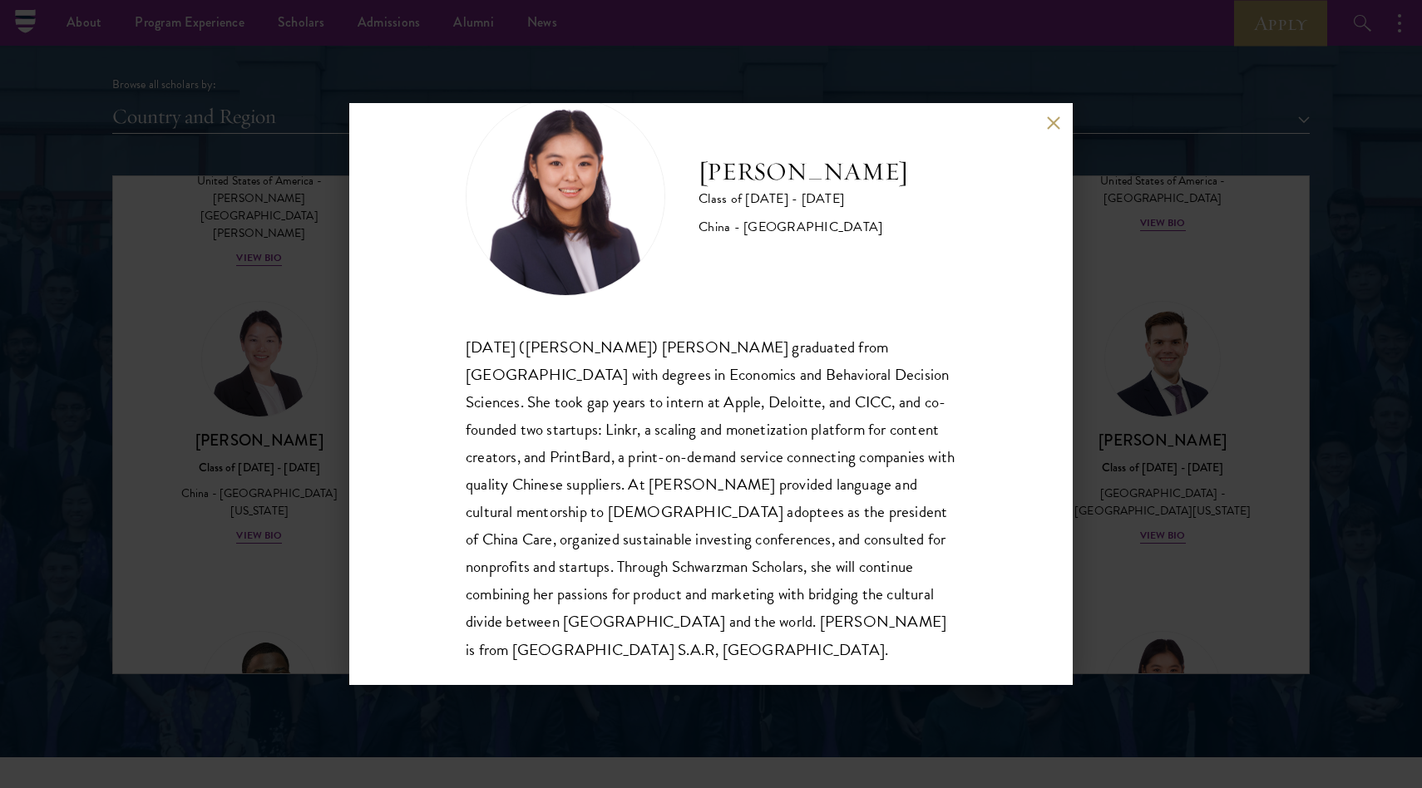
click at [1051, 114] on div "[PERSON_NAME] Class of [DATE] - [DATE] [GEOGRAPHIC_DATA] - [GEOGRAPHIC_DATA] [D…" at bounding box center [710, 394] width 723 height 582
click at [1051, 116] on button at bounding box center [1053, 123] width 14 height 14
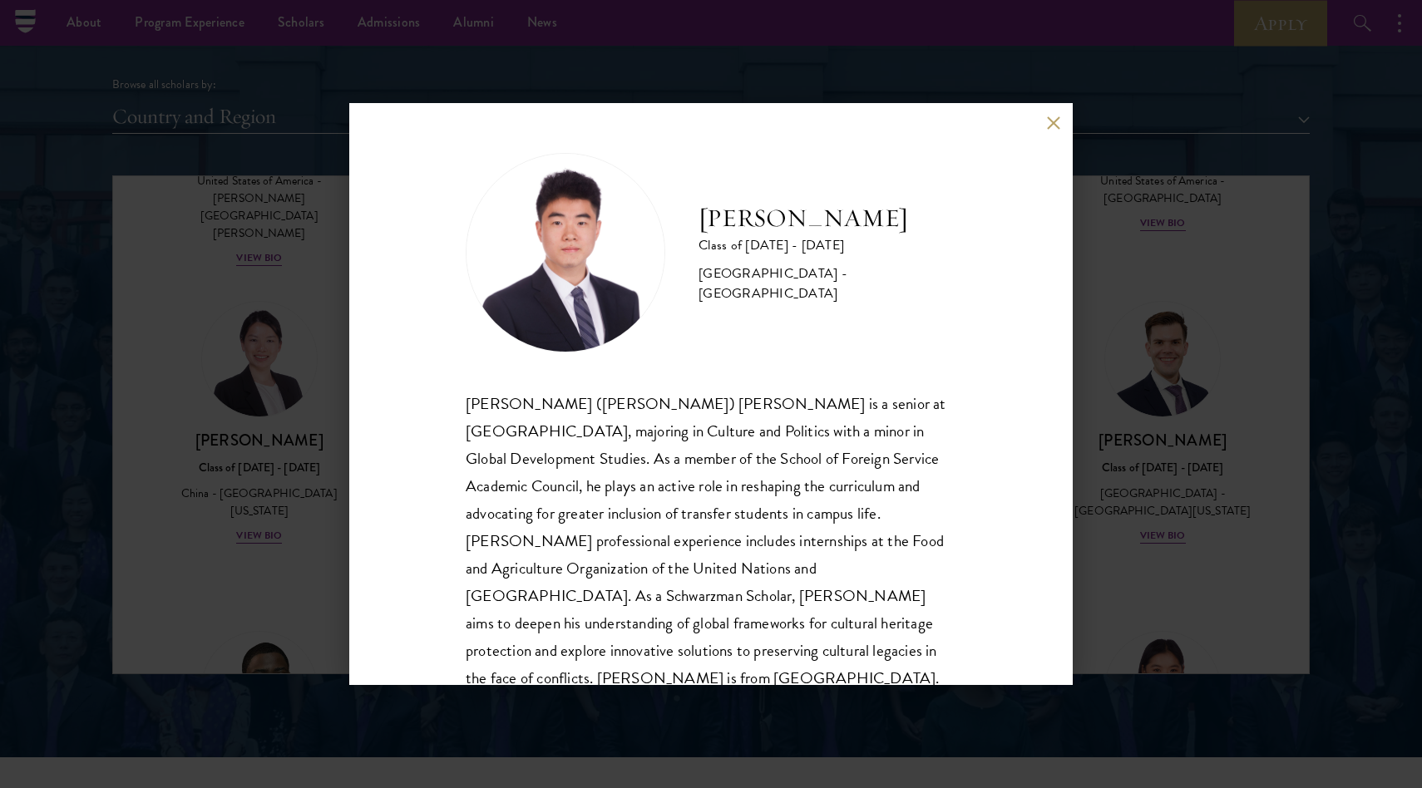
scroll to position [29, 0]
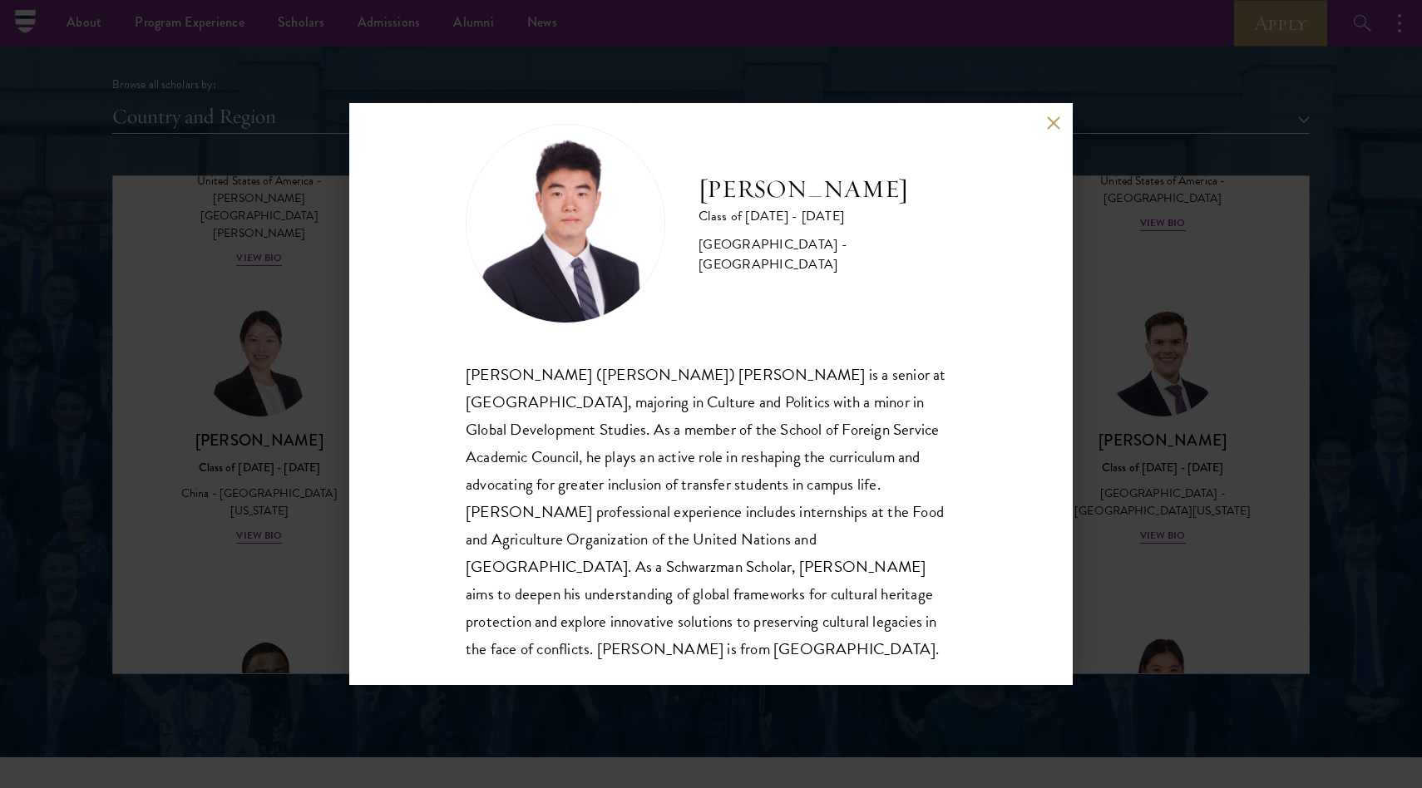
click at [1048, 125] on button at bounding box center [1053, 123] width 14 height 14
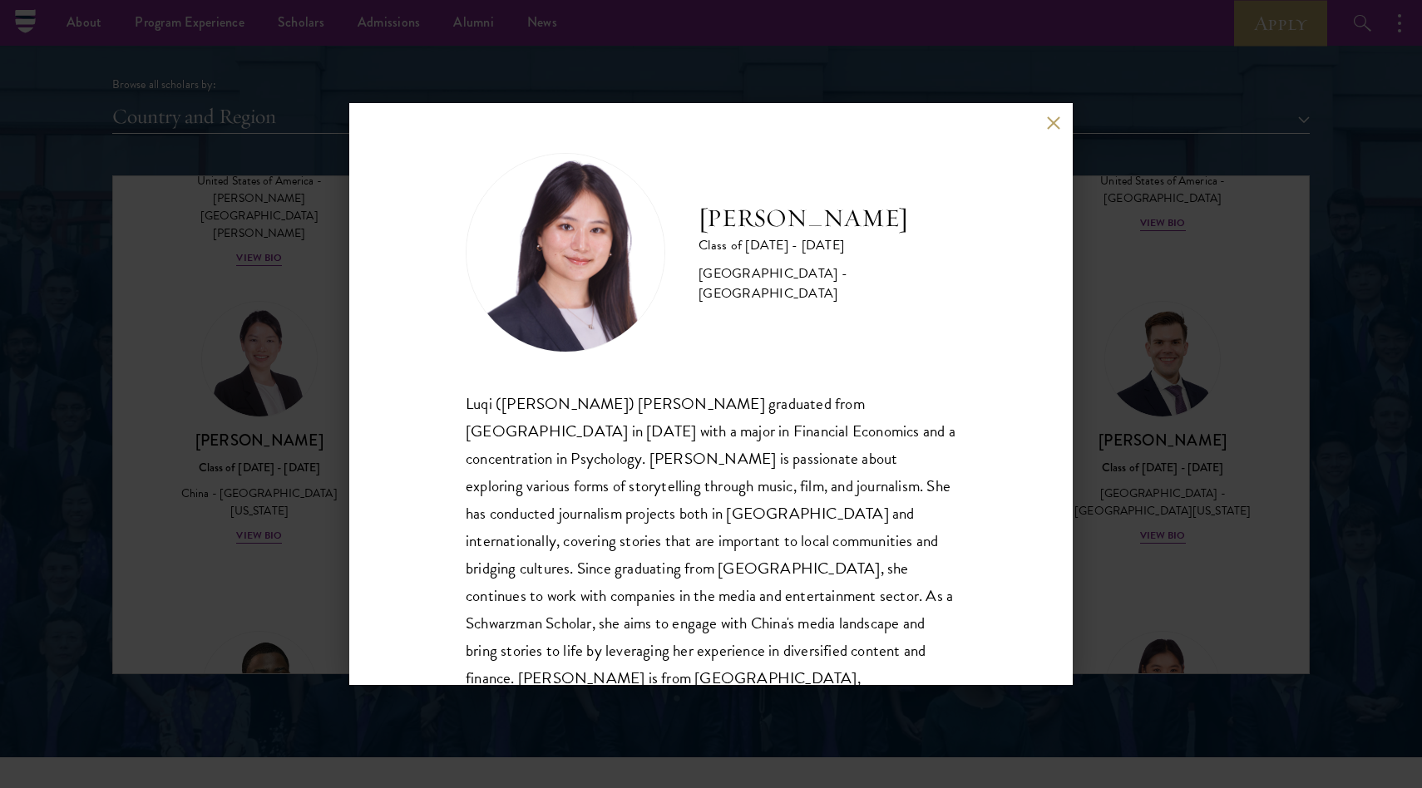
scroll to position [29, 0]
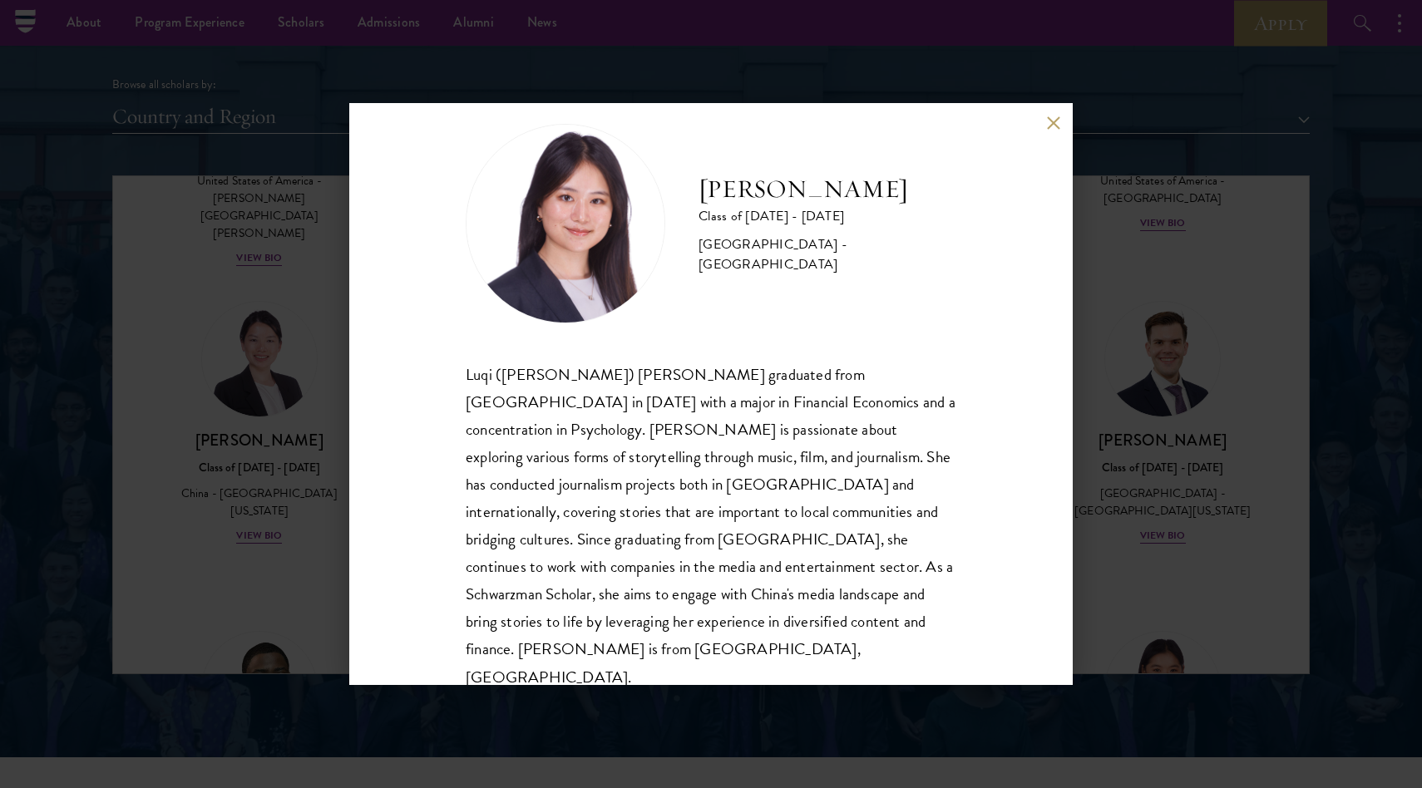
click at [1049, 124] on button at bounding box center [1053, 123] width 14 height 14
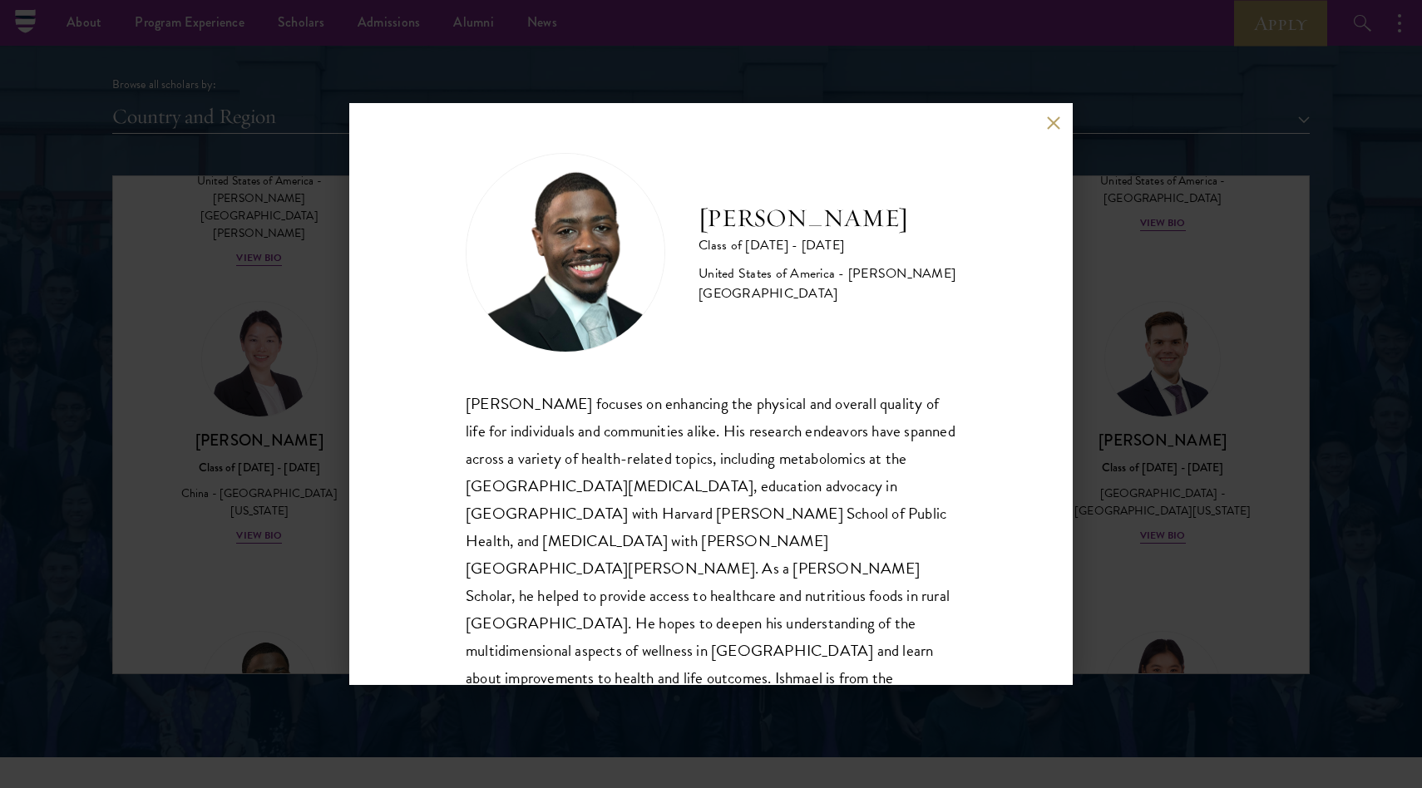
scroll to position [2, 0]
click at [1063, 117] on div "[PERSON_NAME] Class of [DATE] - [DATE] [GEOGRAPHIC_DATA] - [PERSON_NAME][GEOGRA…" at bounding box center [710, 394] width 723 height 582
click at [1053, 117] on button at bounding box center [1053, 123] width 14 height 14
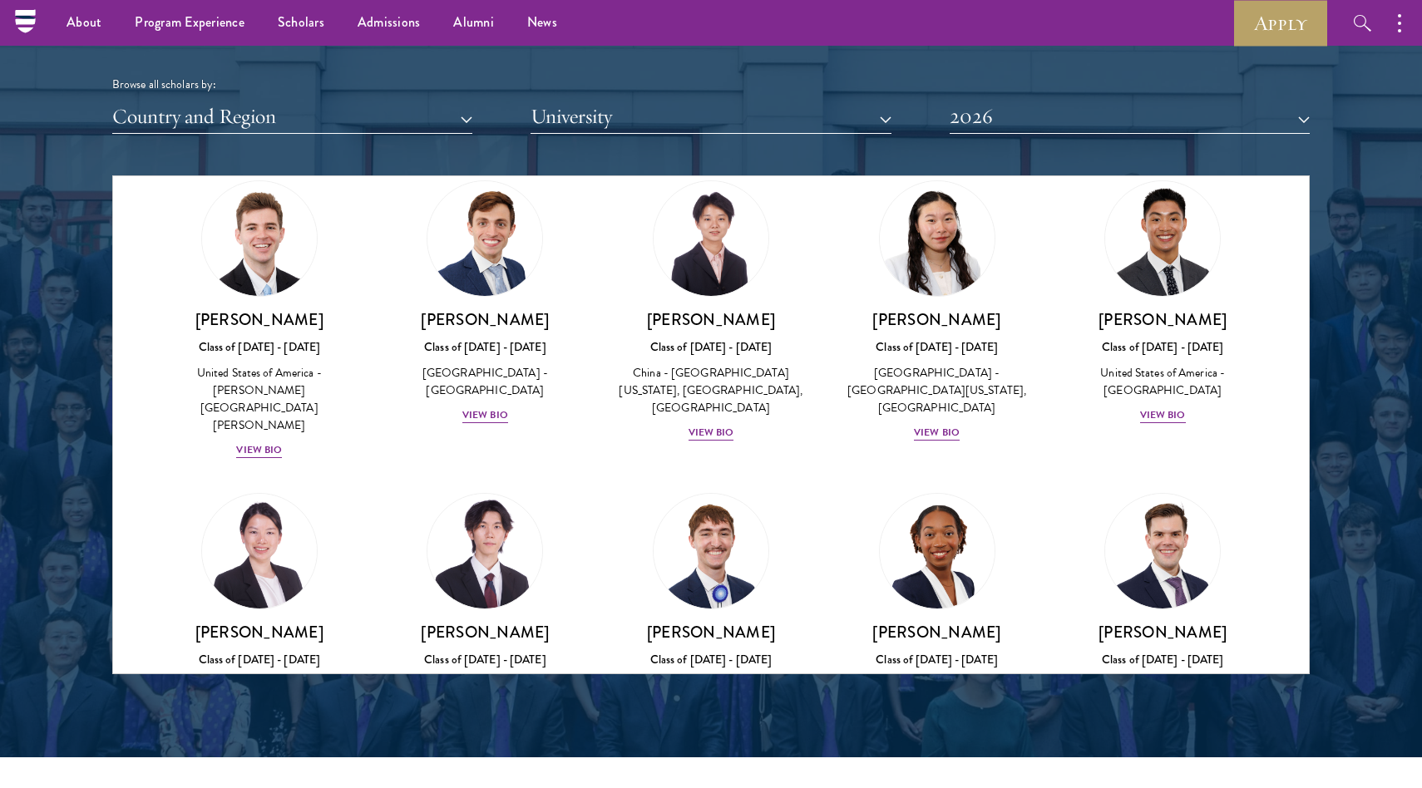
scroll to position [7464, 0]
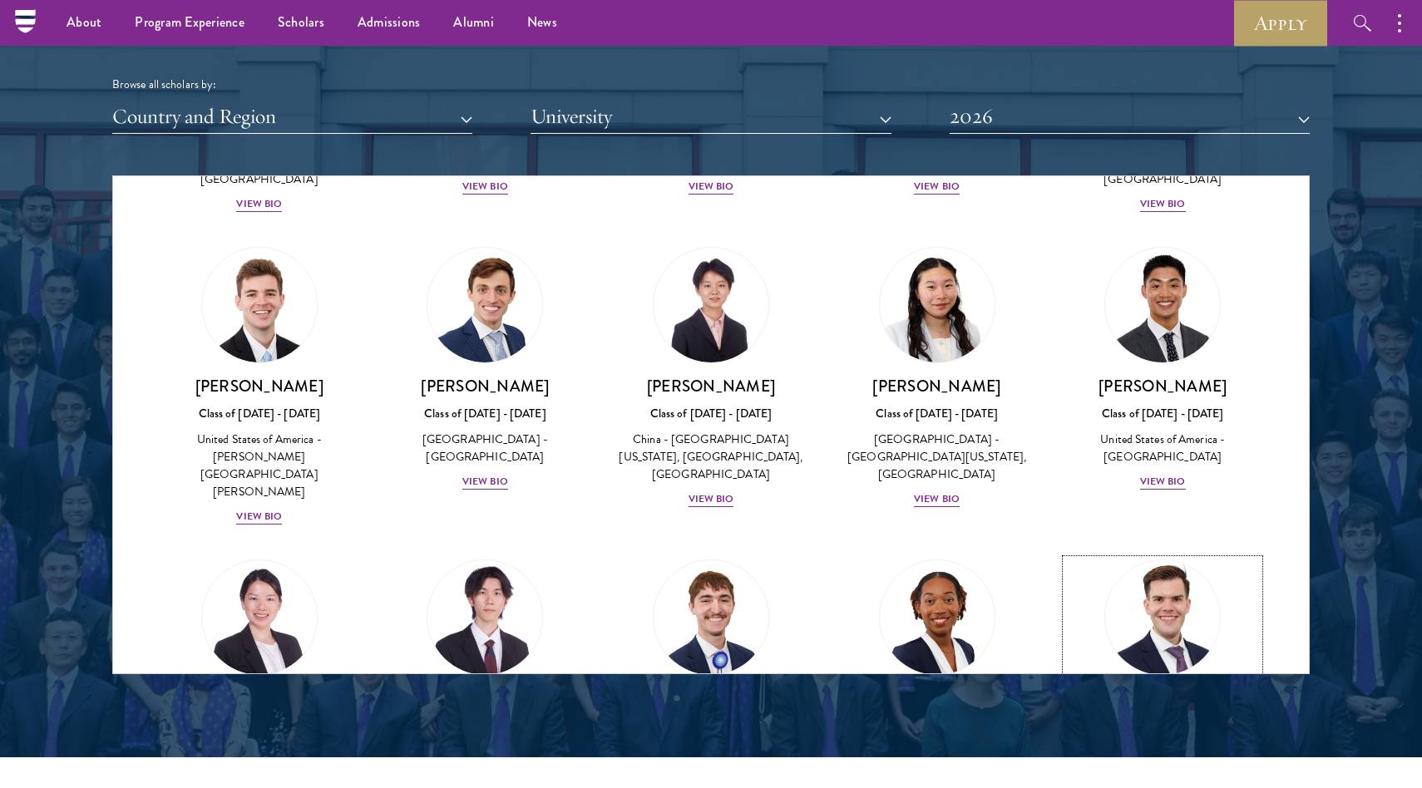
click at [1155, 786] on div "View Bio" at bounding box center [1163, 794] width 46 height 16
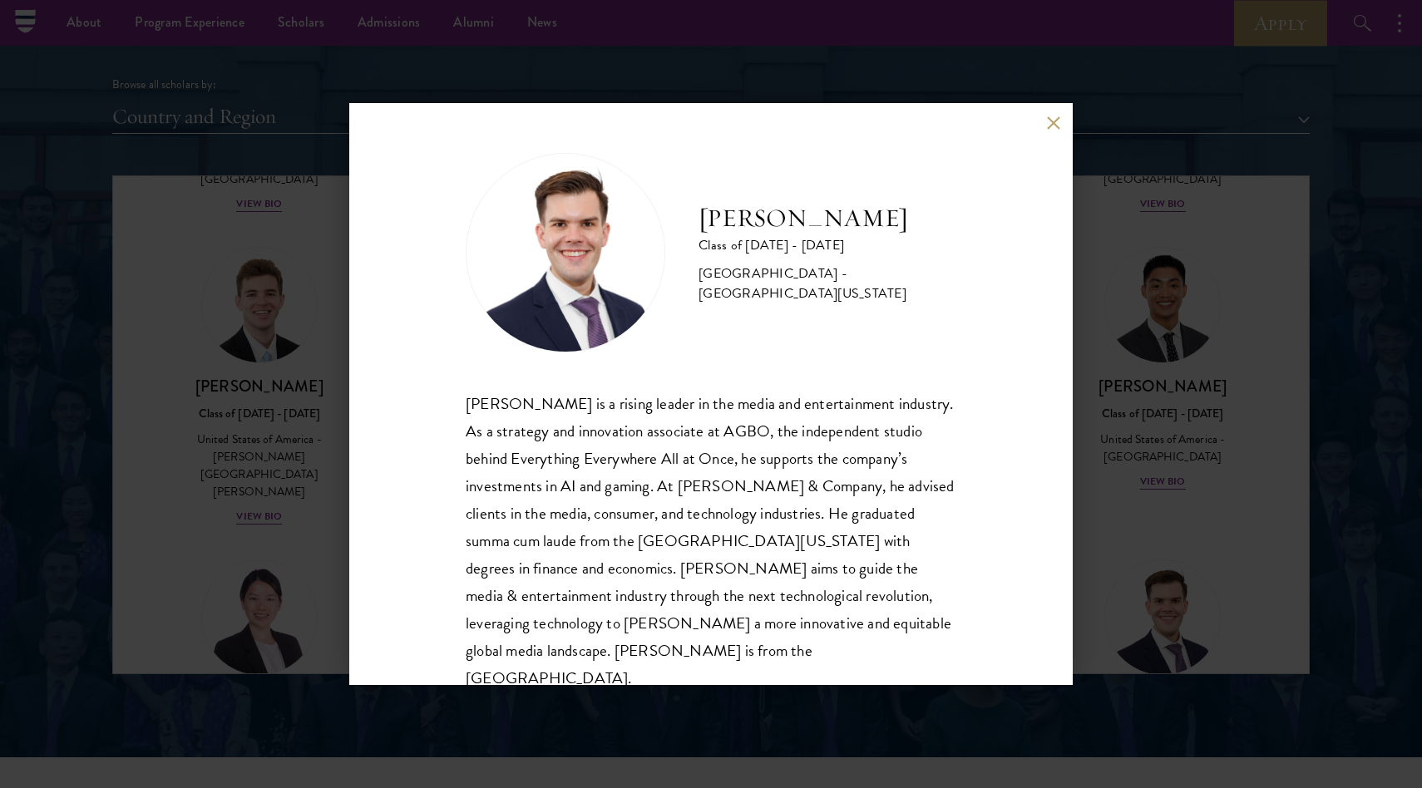
scroll to position [2, 0]
click at [1048, 117] on button at bounding box center [1053, 123] width 14 height 14
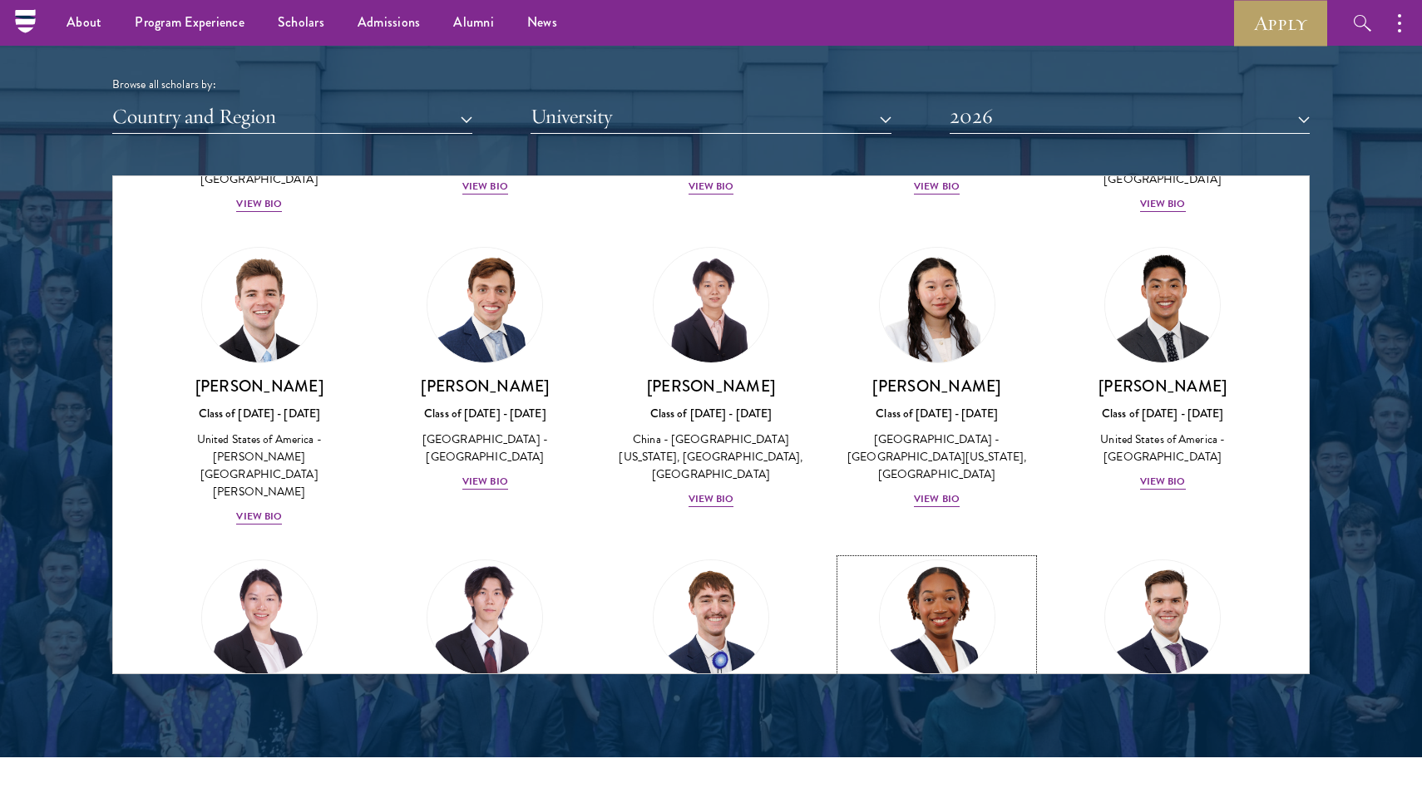
click at [922, 786] on div "View Bio" at bounding box center [937, 794] width 46 height 16
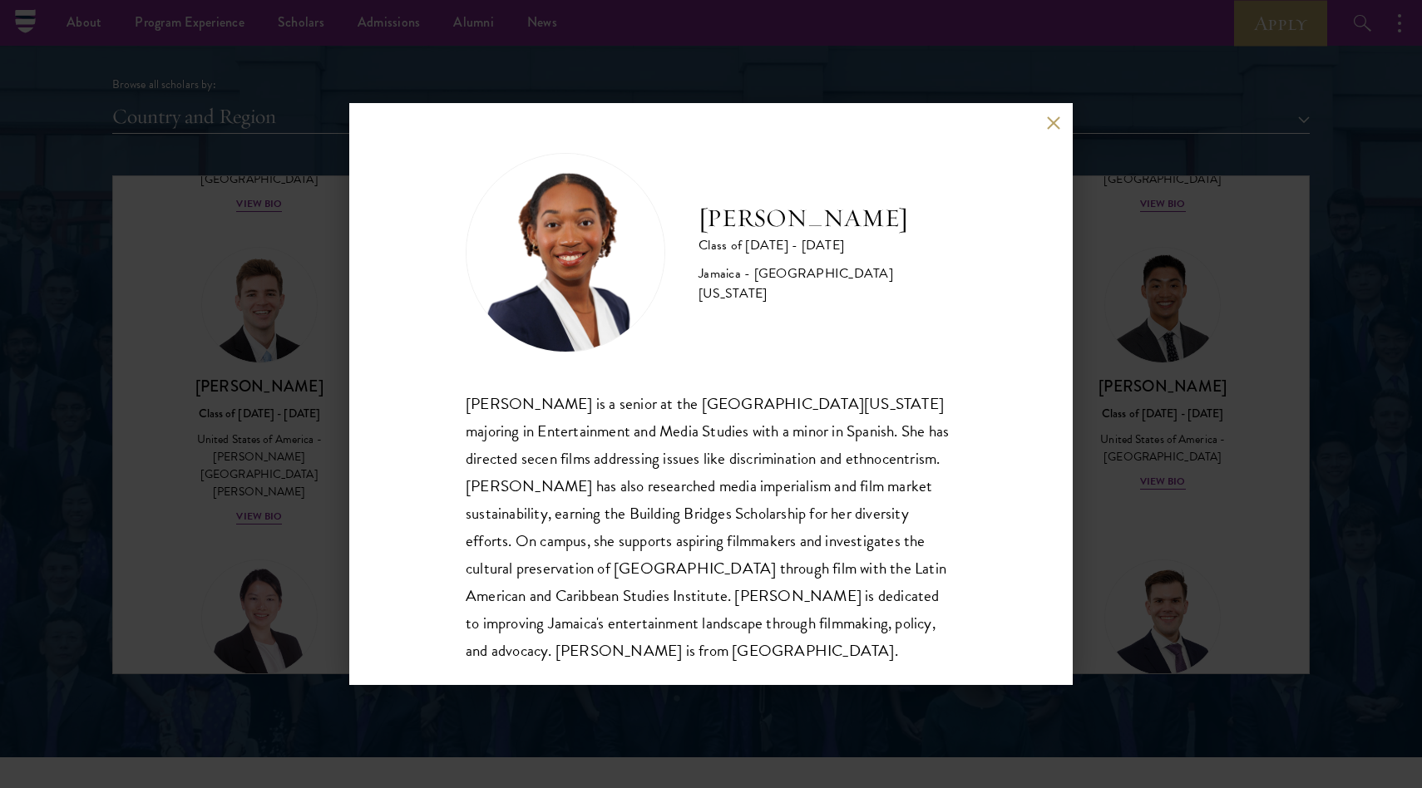
click at [1048, 117] on button at bounding box center [1053, 123] width 14 height 14
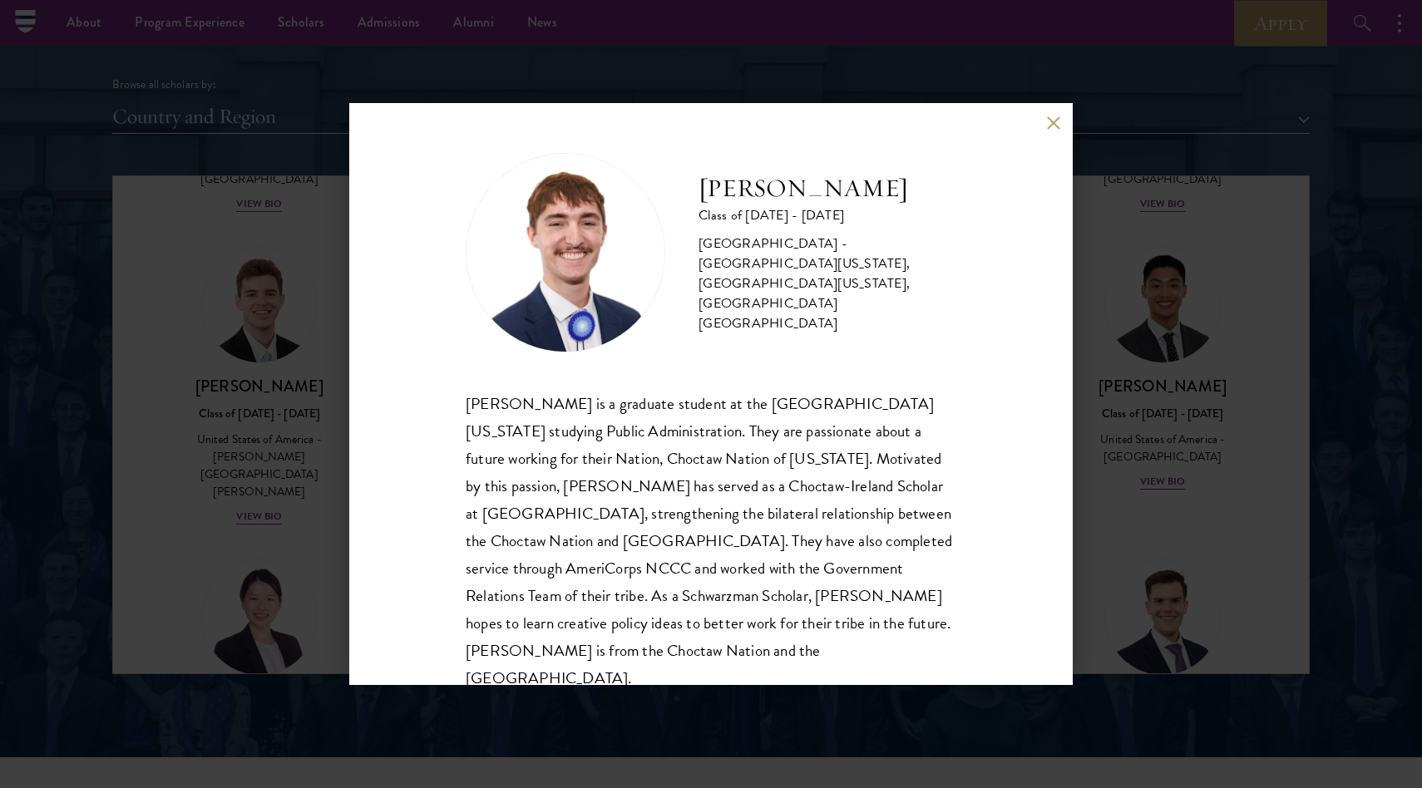
click at [1042, 121] on div "[PERSON_NAME] Class of [DATE] - [DATE] [GEOGRAPHIC_DATA] - [GEOGRAPHIC_DATA][US…" at bounding box center [710, 394] width 723 height 582
click at [1061, 127] on div "[PERSON_NAME] Class of [DATE] - [DATE] [GEOGRAPHIC_DATA] - [GEOGRAPHIC_DATA][US…" at bounding box center [710, 394] width 723 height 582
click at [1058, 126] on button at bounding box center [1053, 123] width 14 height 14
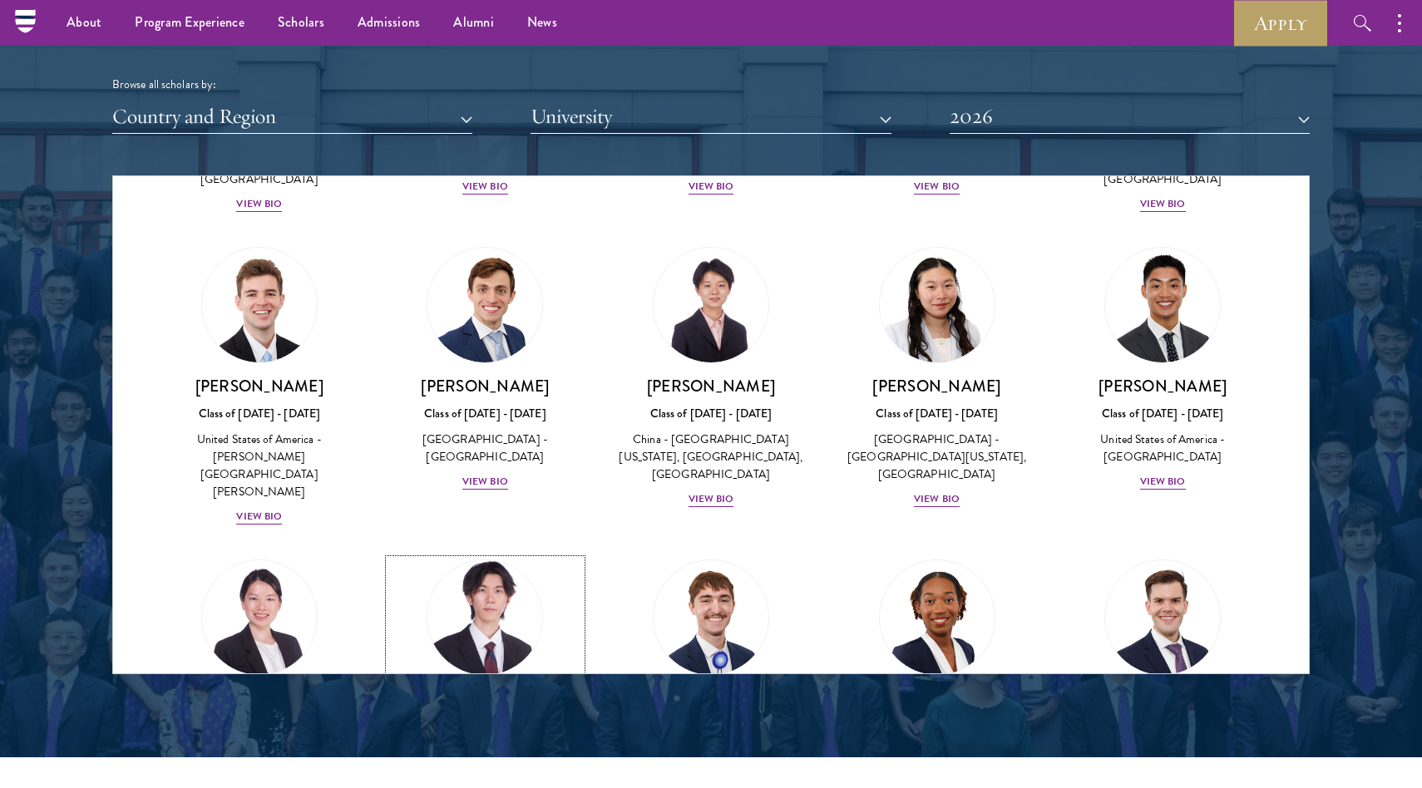
click at [481, 769] on div "View Bio" at bounding box center [485, 777] width 46 height 16
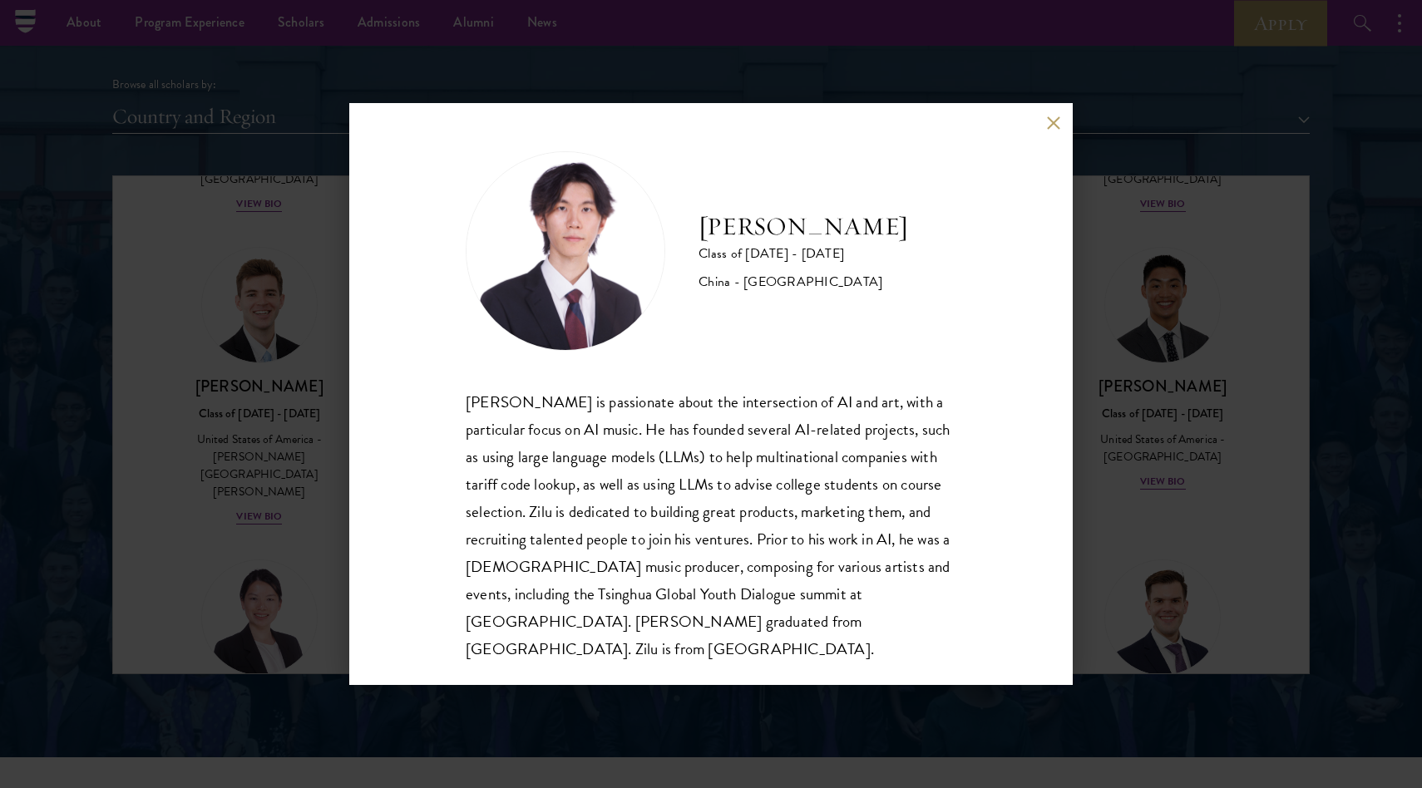
scroll to position [1, 0]
click at [1048, 122] on button at bounding box center [1053, 123] width 14 height 14
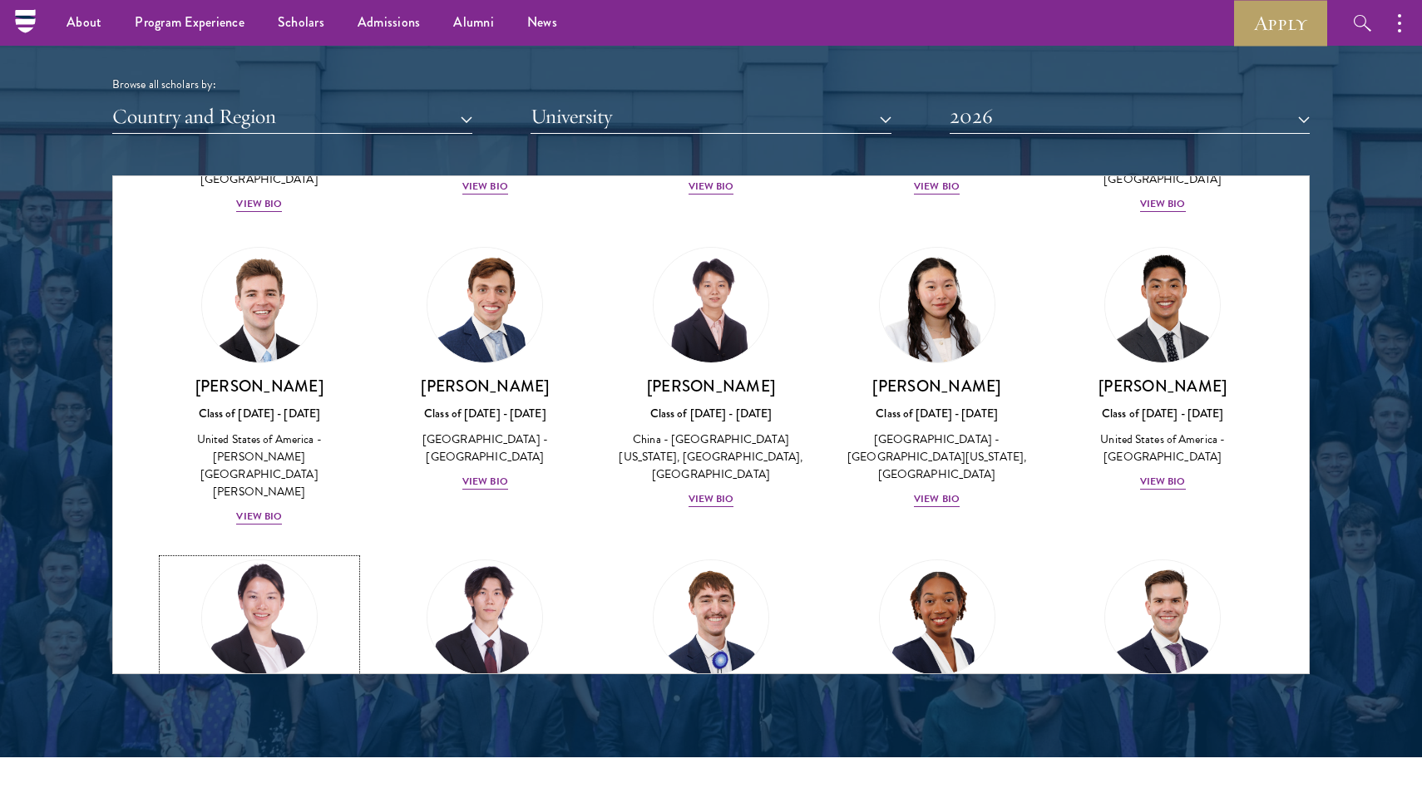
click at [241, 786] on div "View Bio" at bounding box center [259, 794] width 46 height 16
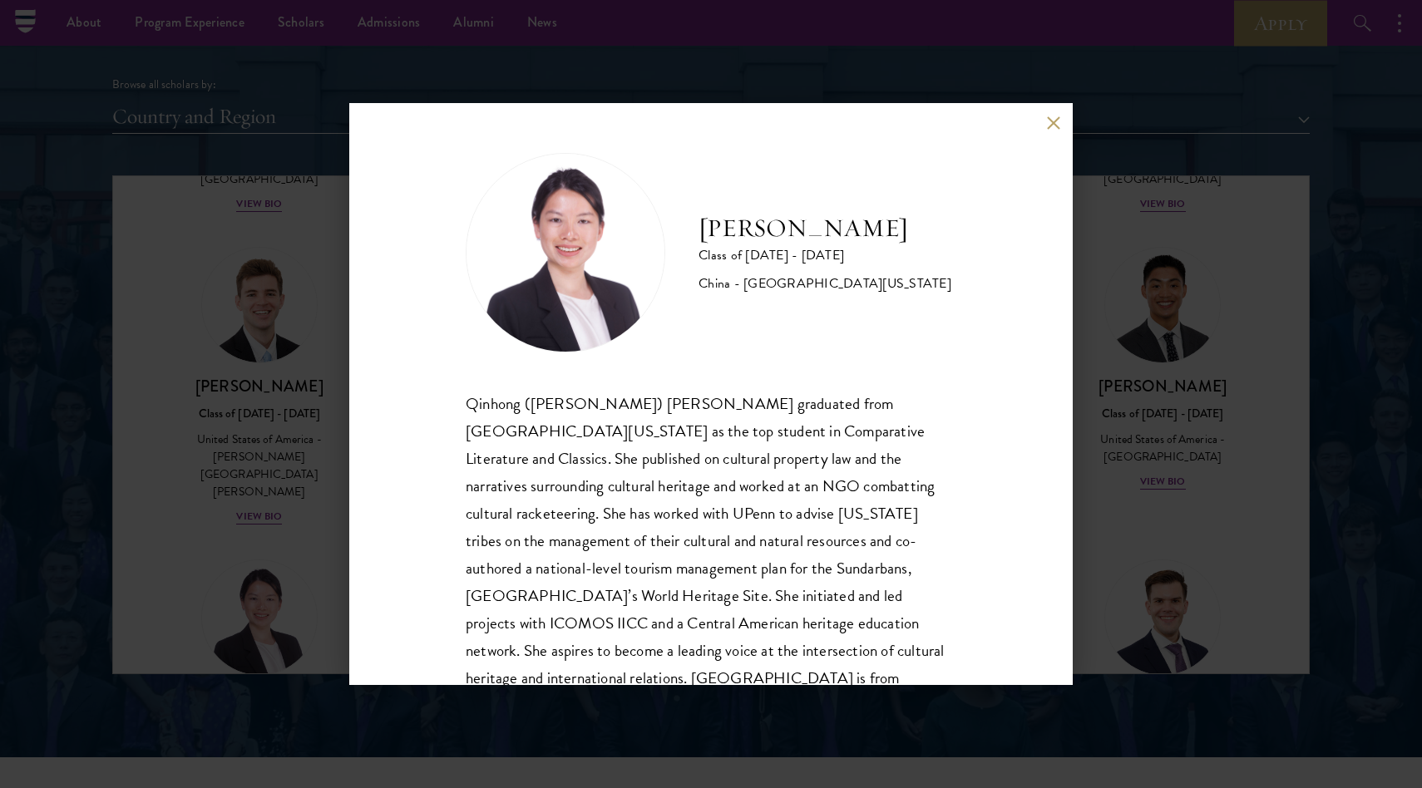
scroll to position [29, 0]
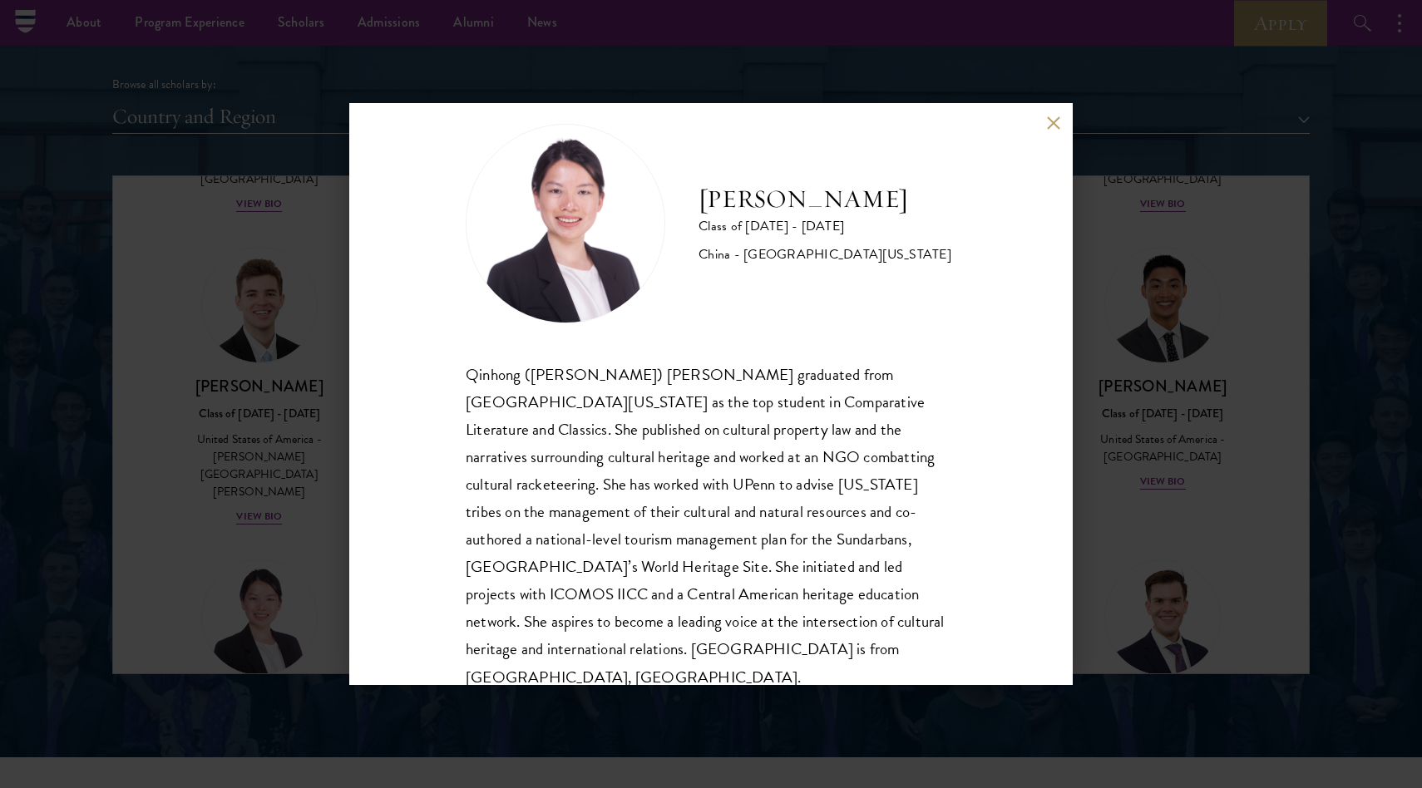
click at [1050, 123] on button at bounding box center [1053, 123] width 14 height 14
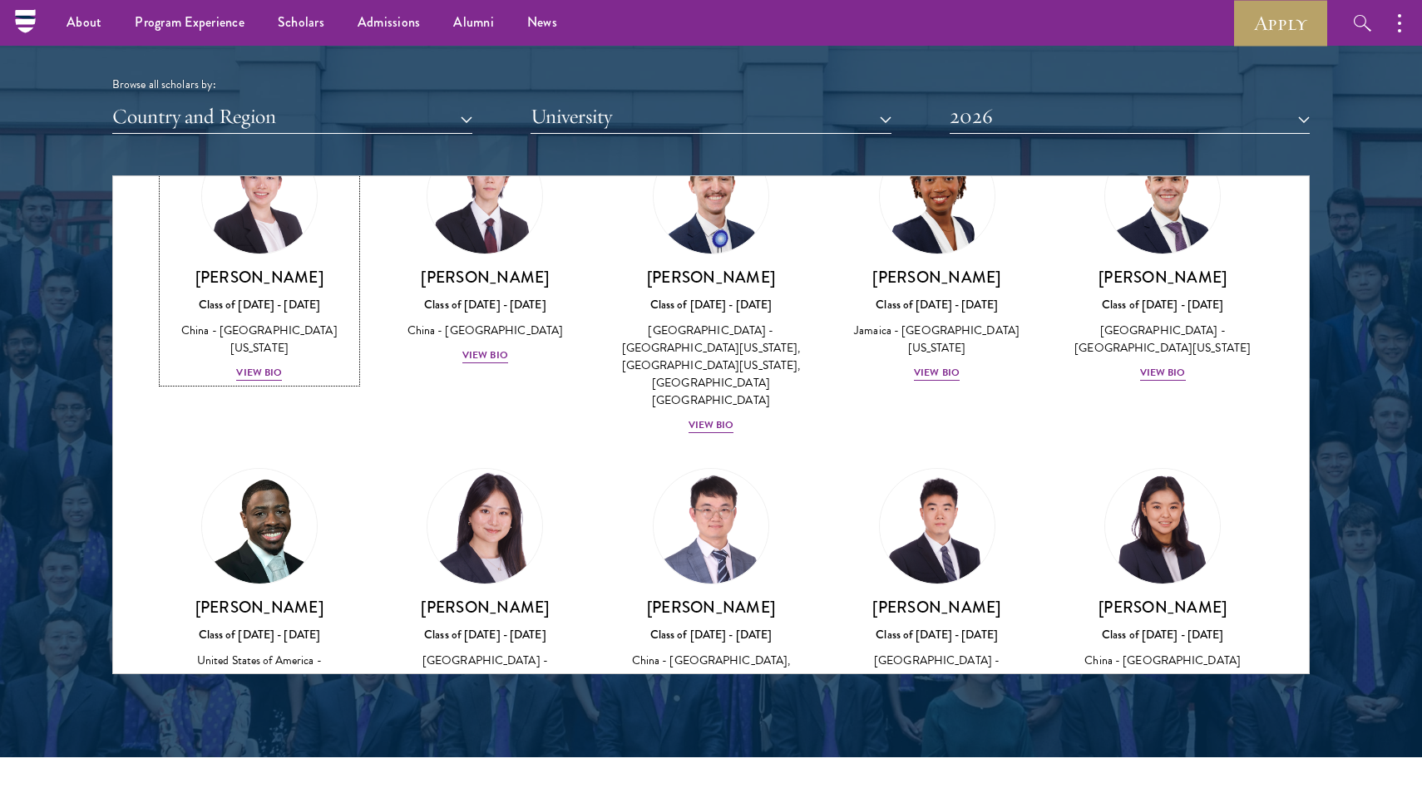
scroll to position [7886, 0]
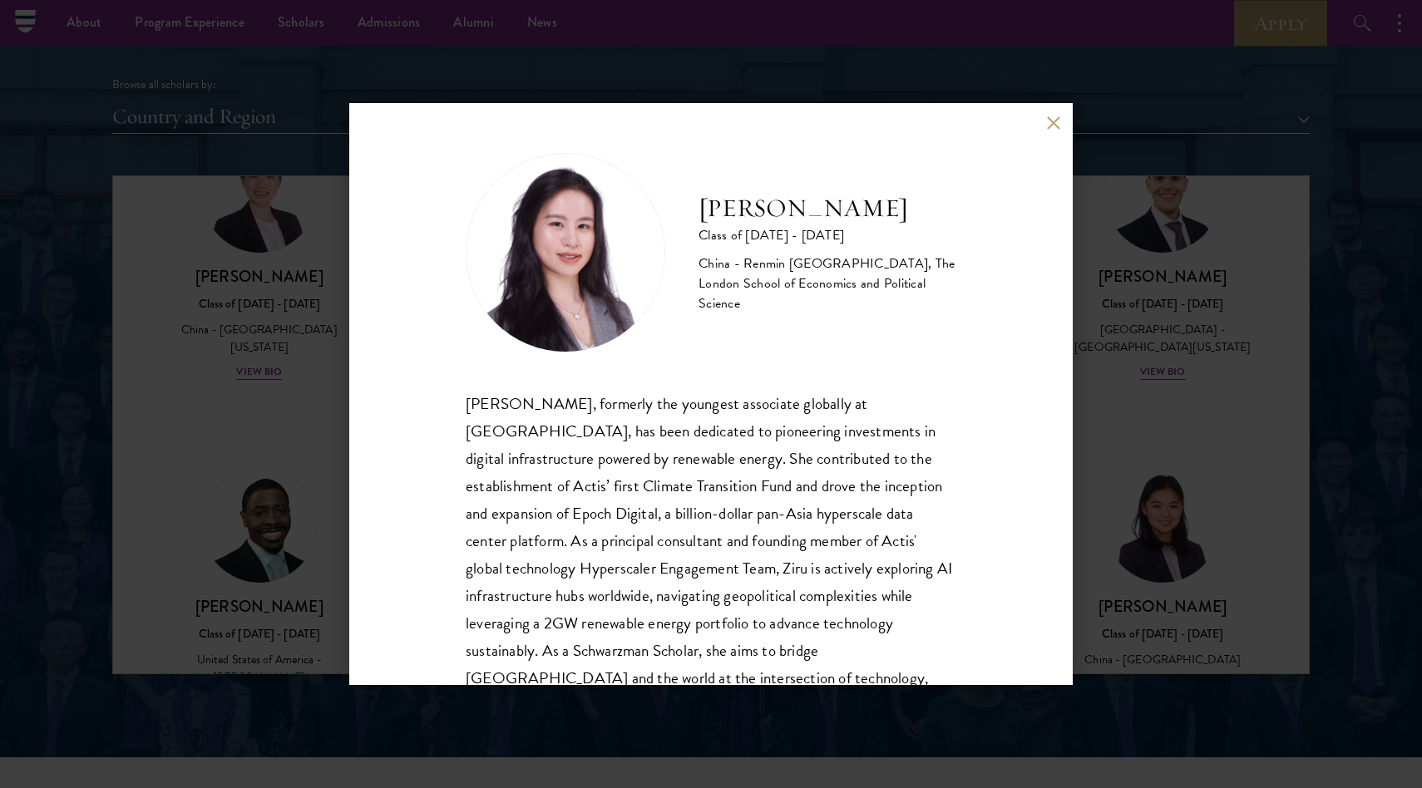
scroll to position [57, 0]
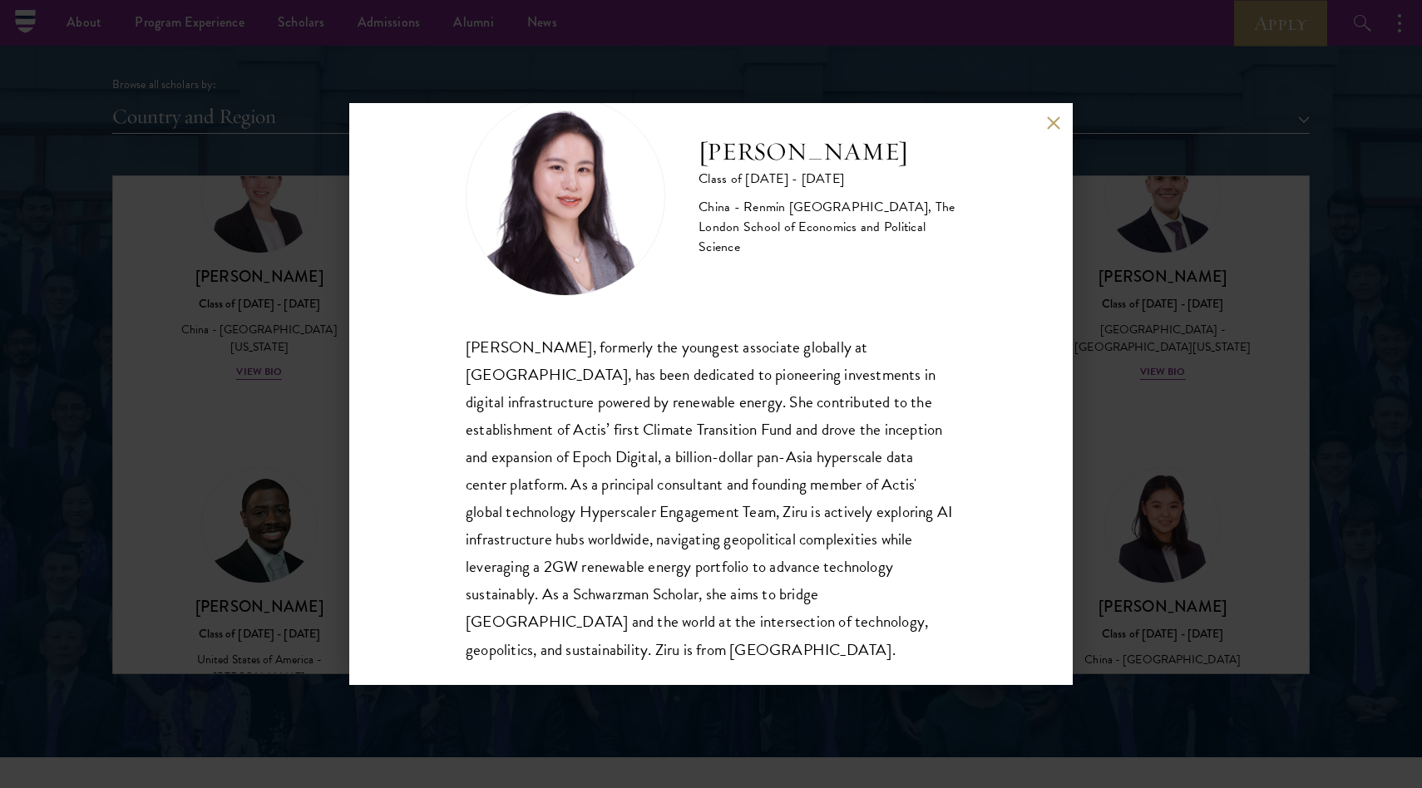
click at [1051, 116] on button at bounding box center [1053, 123] width 14 height 14
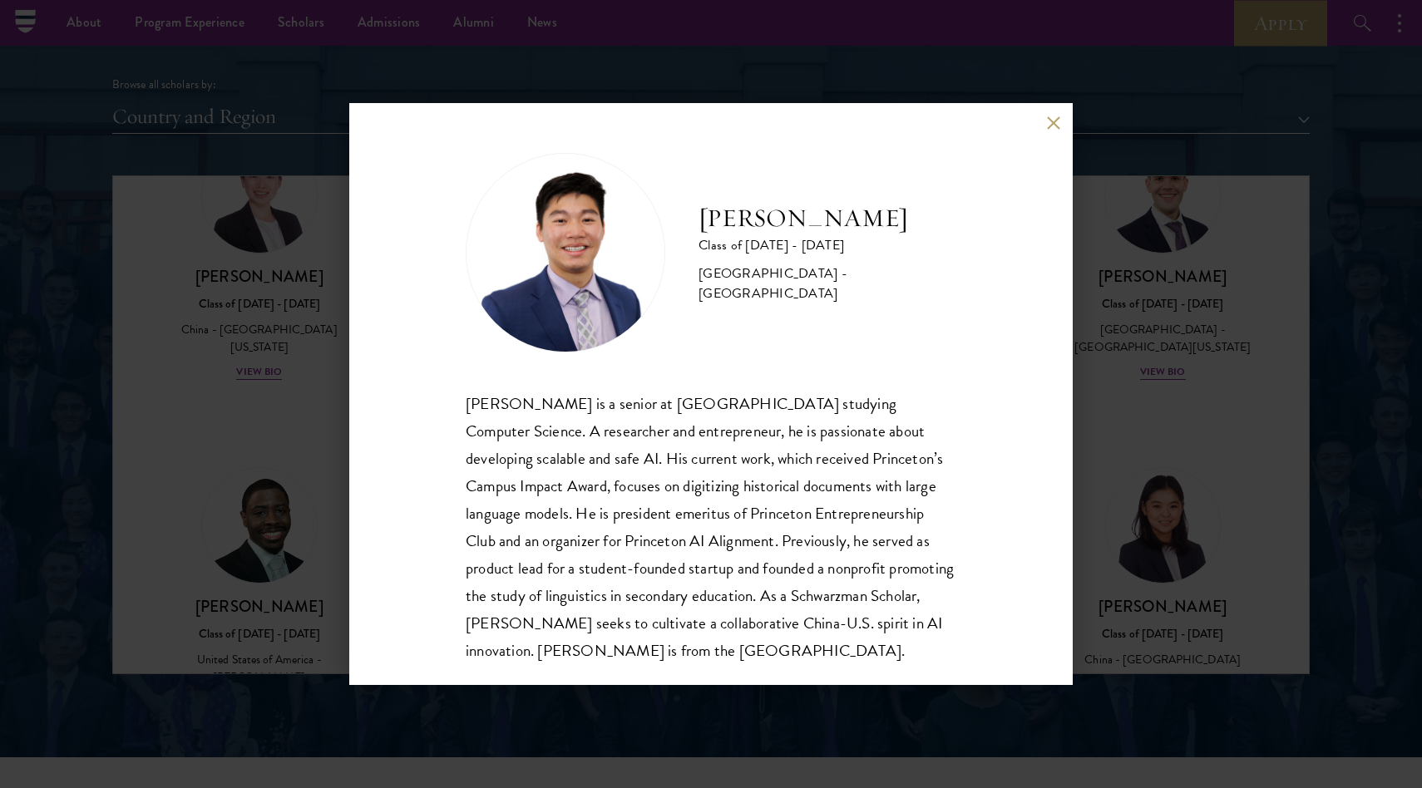
scroll to position [29, 0]
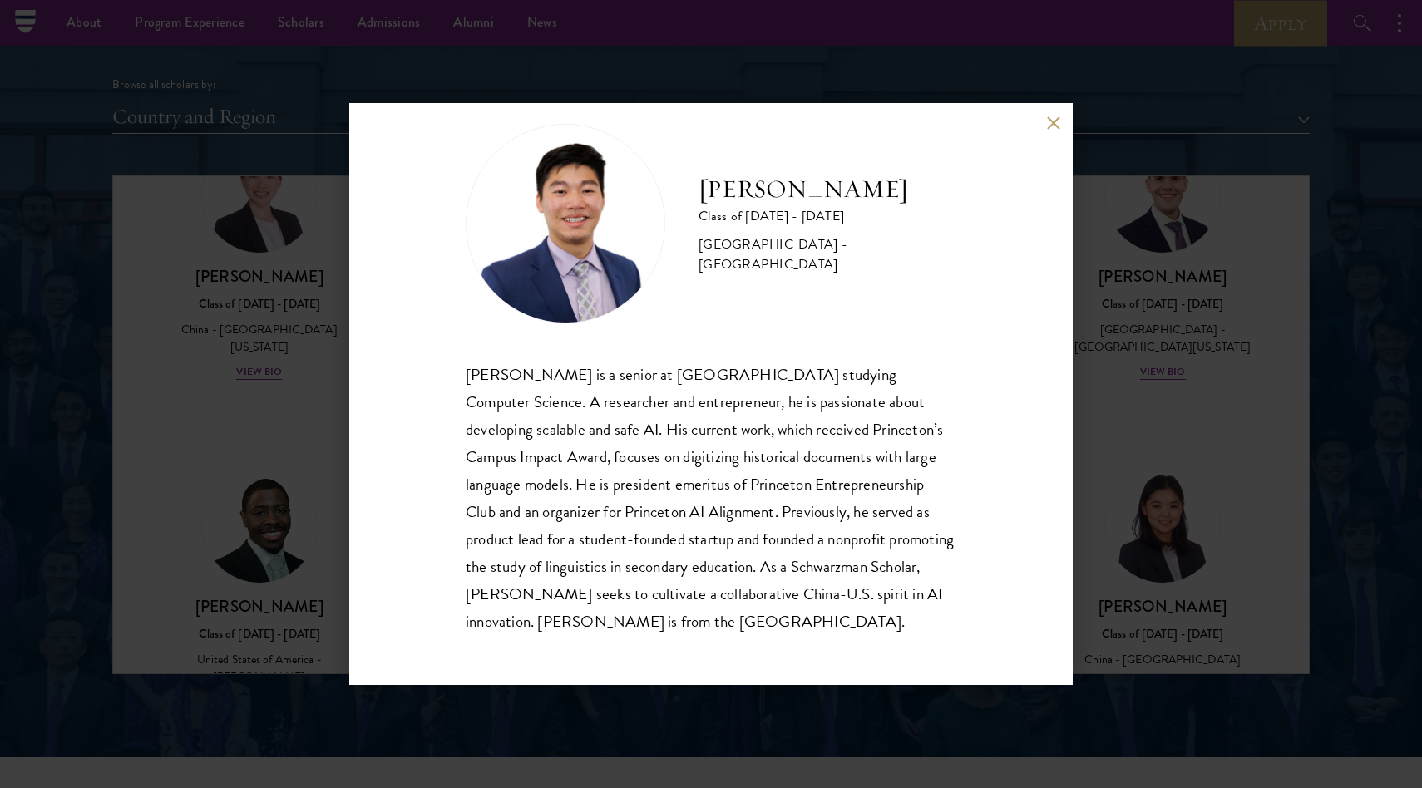
click at [1050, 126] on button at bounding box center [1053, 123] width 14 height 14
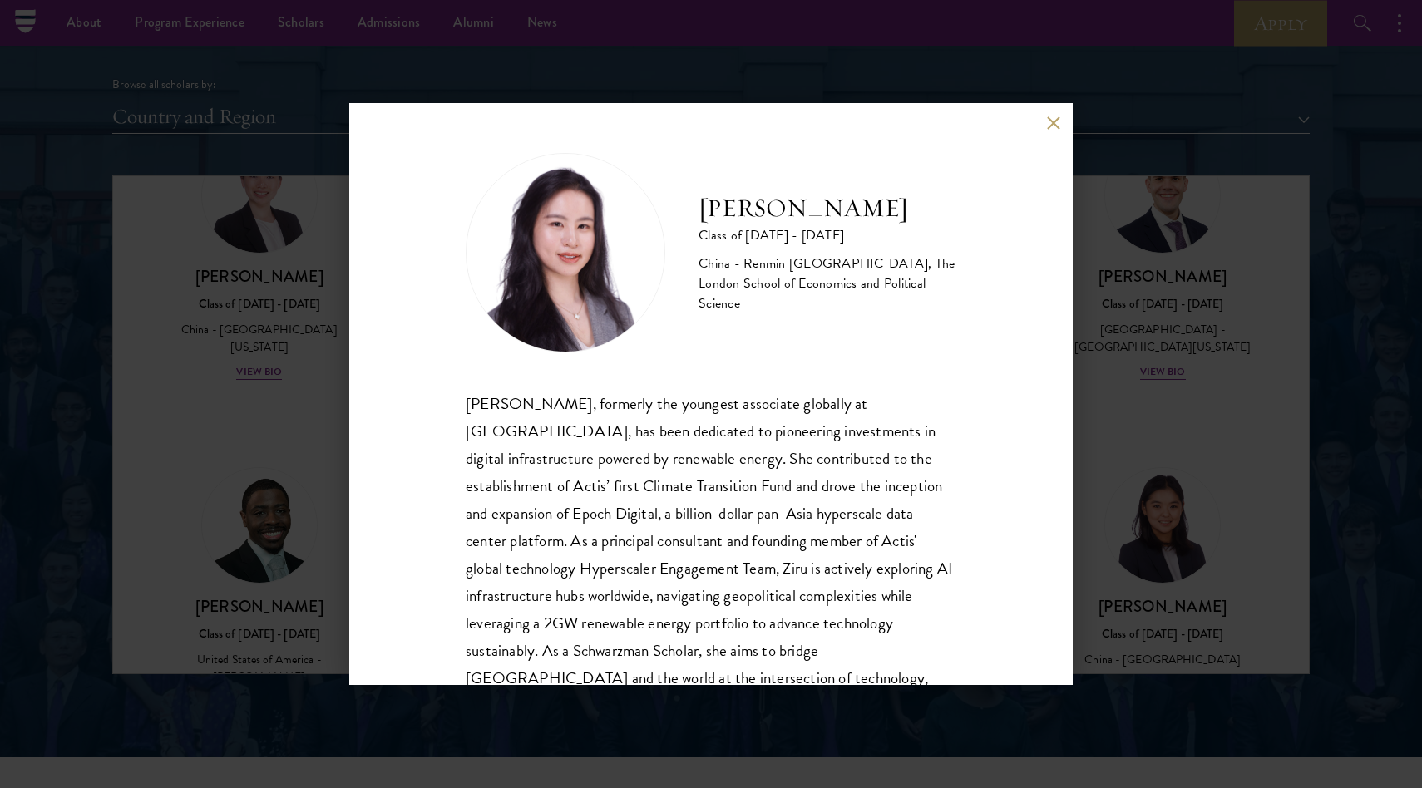
scroll to position [57, 0]
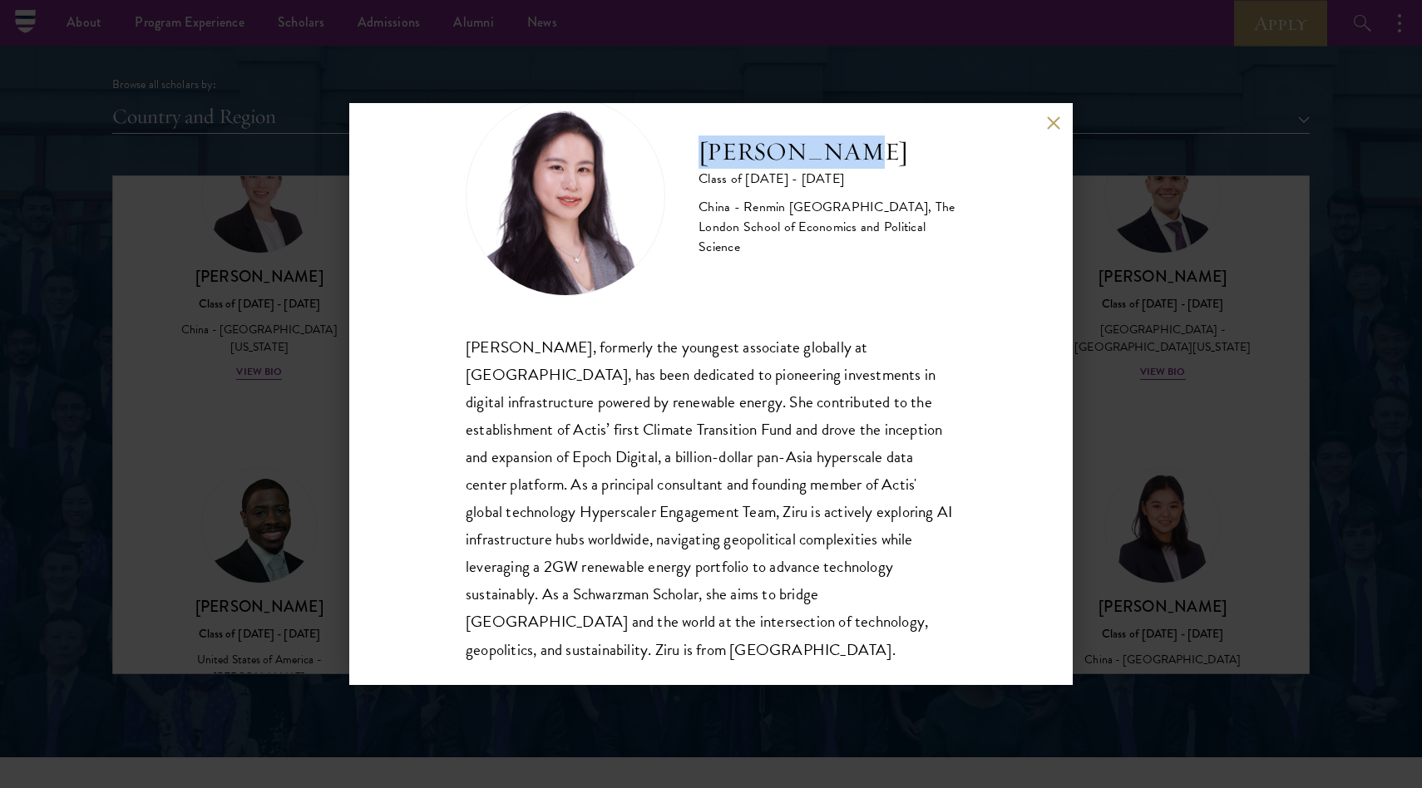
drag, startPoint x: 703, startPoint y: 150, endPoint x: 856, endPoint y: 156, distance: 153.1
click at [856, 156] on h2 "[PERSON_NAME]" at bounding box center [827, 152] width 258 height 33
copy h2 "[PERSON_NAME]"
click at [830, 341] on div "[PERSON_NAME], formerly the youngest associate globally at [GEOGRAPHIC_DATA], h…" at bounding box center [711, 498] width 490 height 330
click at [794, 154] on h2 "[PERSON_NAME]" at bounding box center [827, 152] width 258 height 33
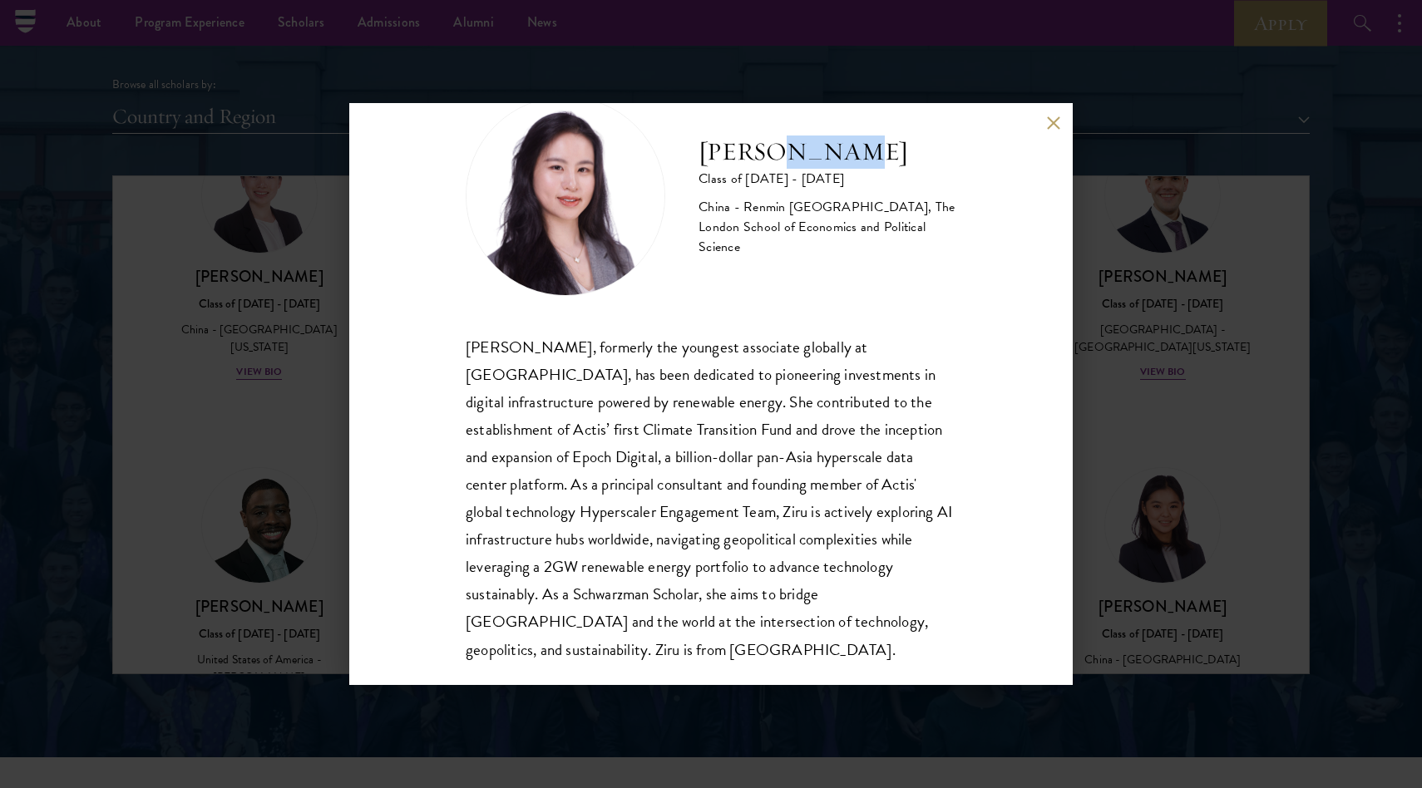
click at [794, 154] on h2 "[PERSON_NAME]" at bounding box center [827, 152] width 258 height 33
click at [832, 151] on h2 "[PERSON_NAME]" at bounding box center [827, 152] width 258 height 33
copy div "[PERSON_NAME]"
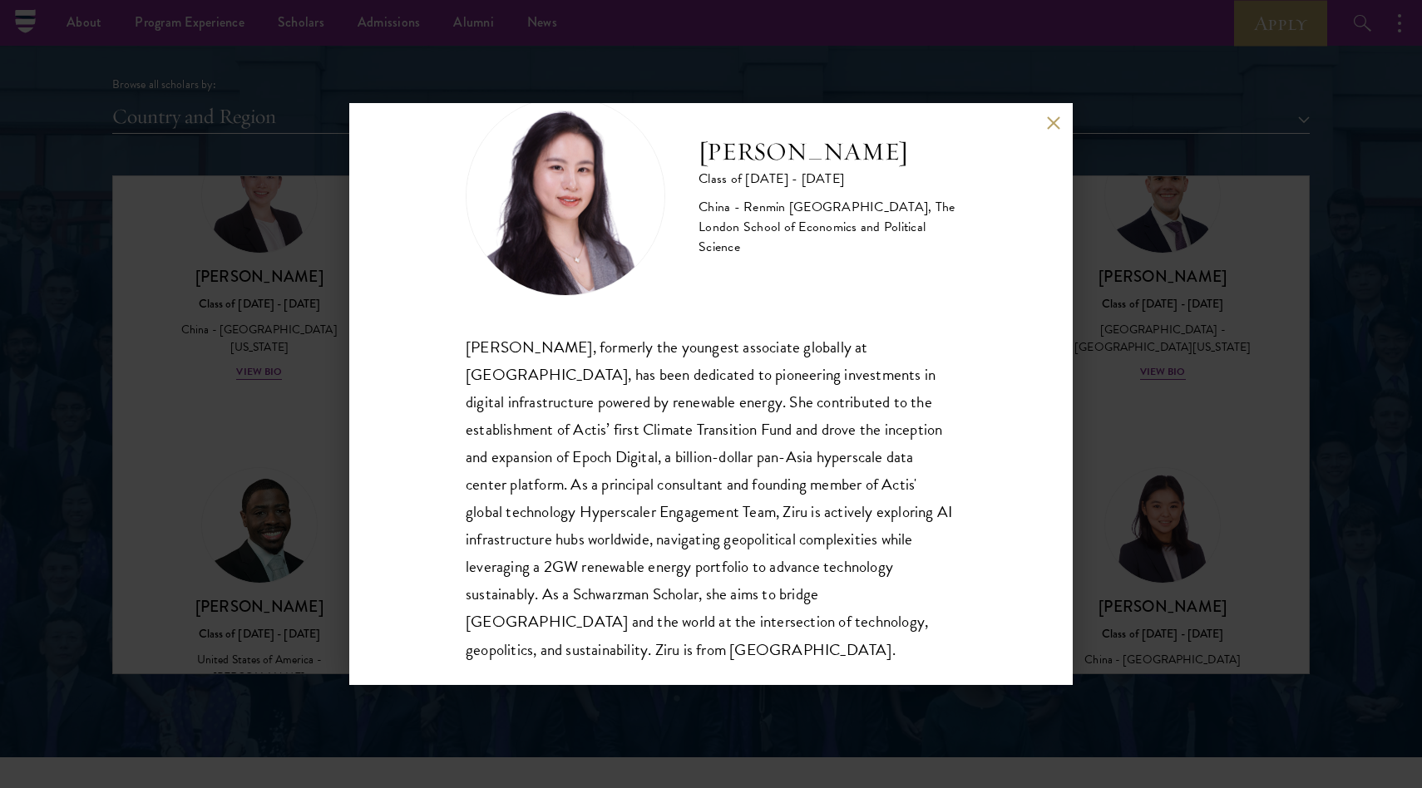
click at [776, 370] on div "[PERSON_NAME], formerly the youngest associate globally at [GEOGRAPHIC_DATA], h…" at bounding box center [711, 498] width 490 height 330
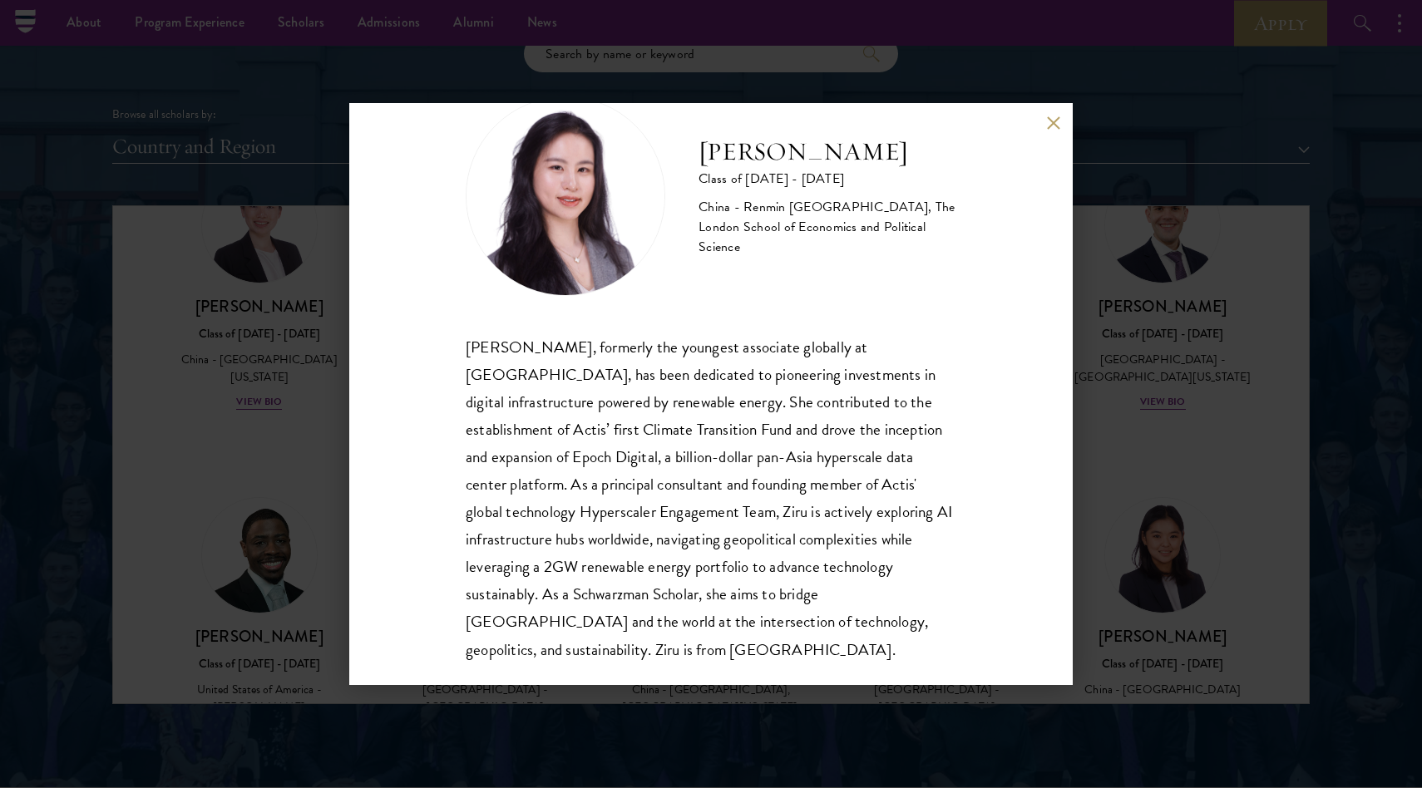
scroll to position [1974, 0]
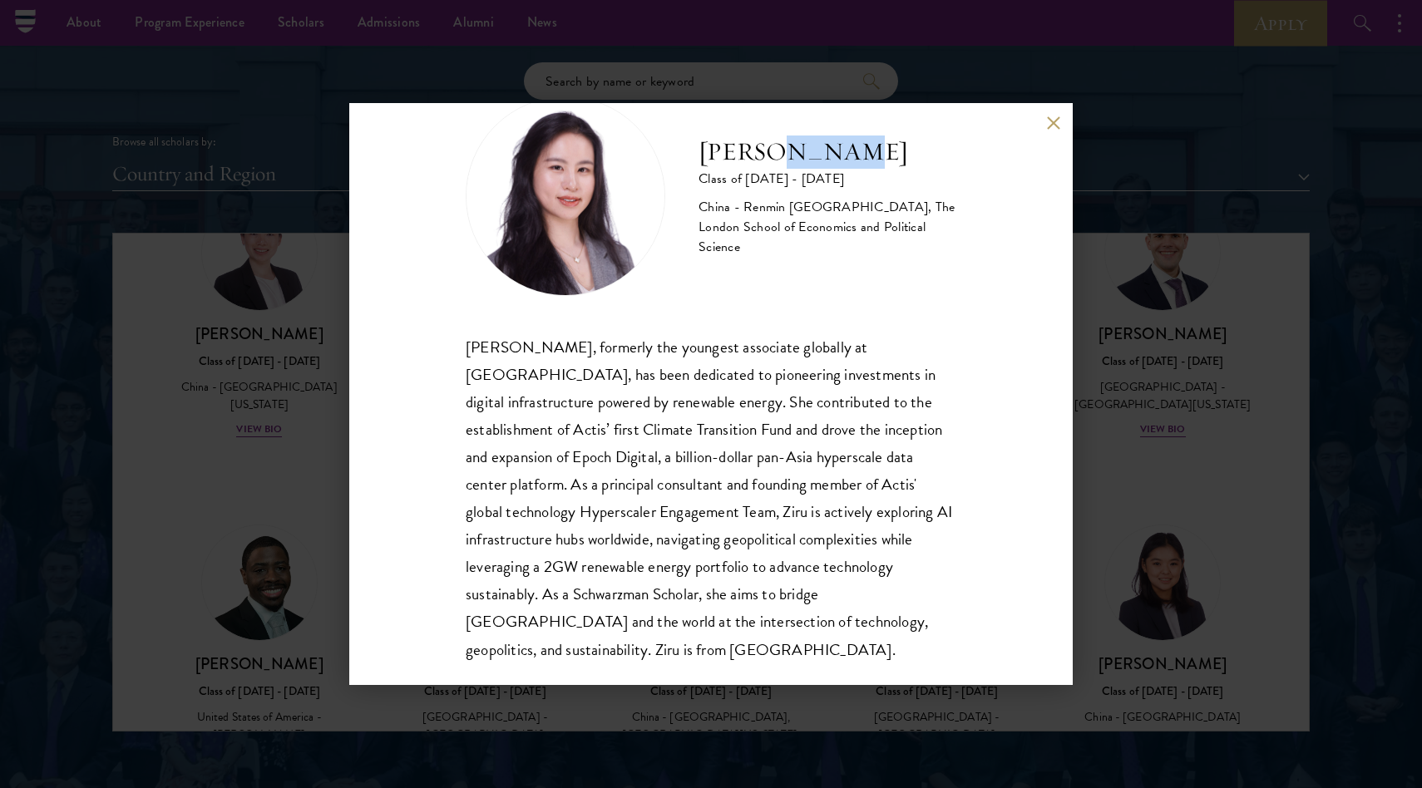
drag, startPoint x: 776, startPoint y: 145, endPoint x: 846, endPoint y: 143, distance: 70.7
click at [846, 143] on h2 "[PERSON_NAME]" at bounding box center [827, 152] width 258 height 33
click at [880, 411] on div "[PERSON_NAME], formerly the youngest associate globally at [GEOGRAPHIC_DATA], h…" at bounding box center [711, 498] width 490 height 330
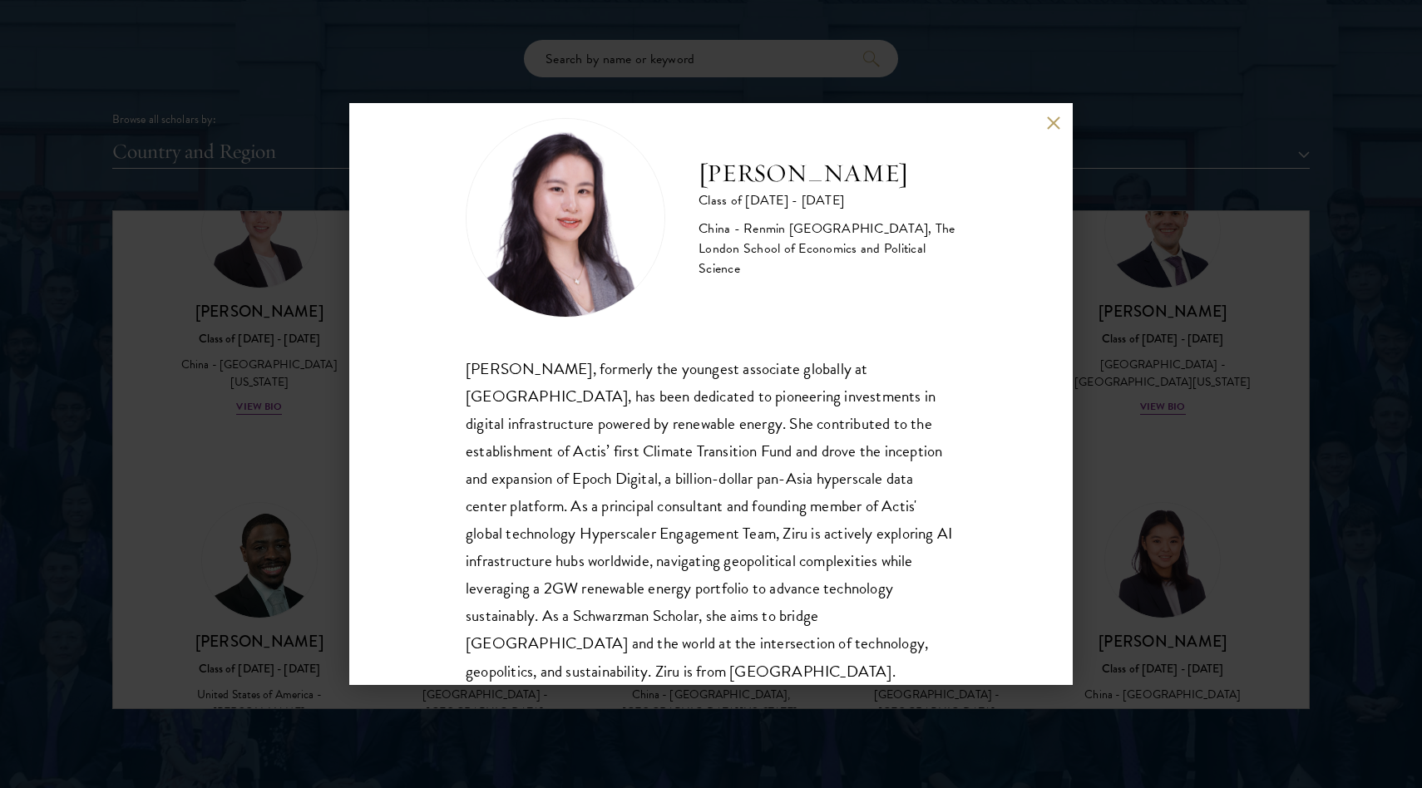
scroll to position [57, 0]
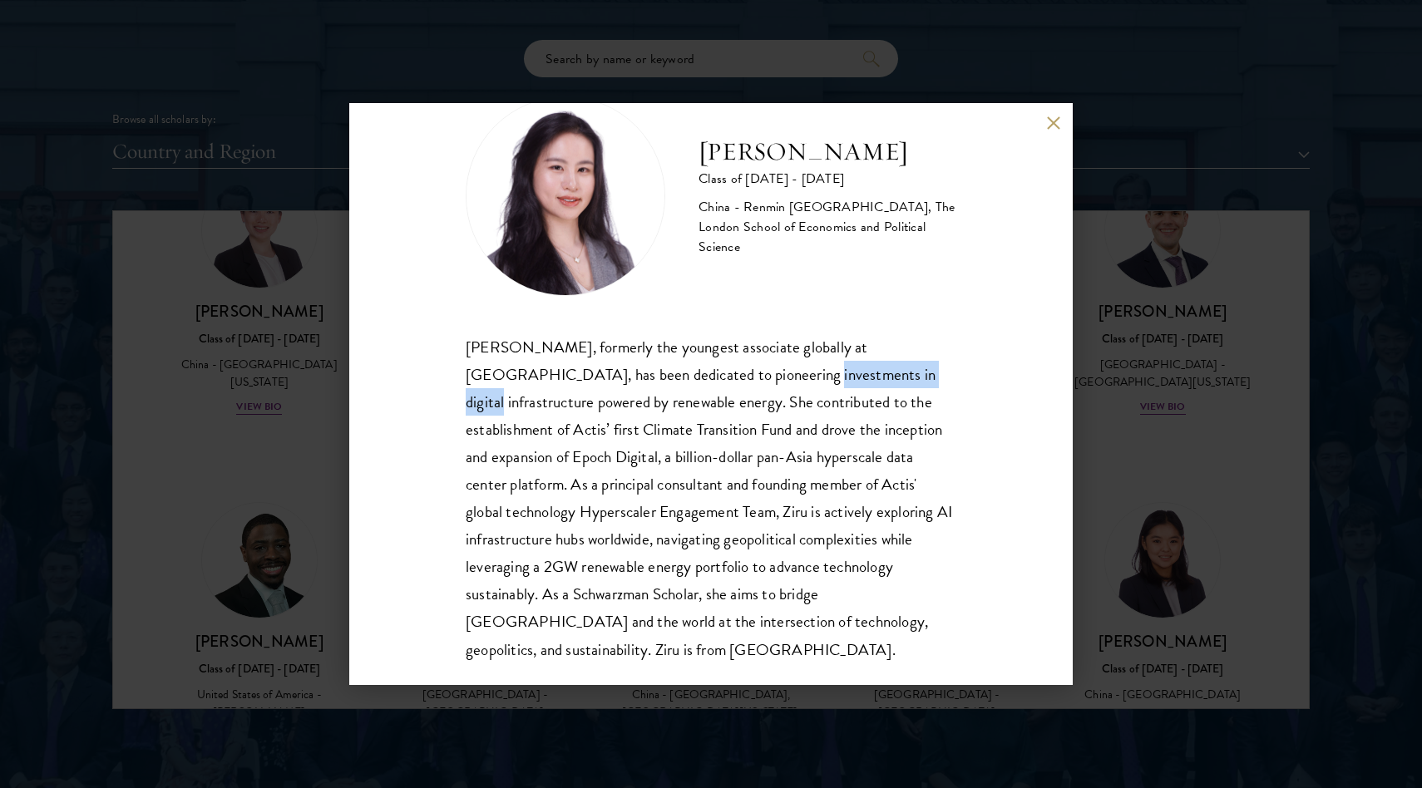
drag, startPoint x: 711, startPoint y: 376, endPoint x: 841, endPoint y: 385, distance: 130.8
click at [841, 385] on div "[PERSON_NAME], formerly the youngest associate globally at [GEOGRAPHIC_DATA], h…" at bounding box center [711, 498] width 490 height 330
copy div "digital infrastructure"
click at [743, 489] on div "[PERSON_NAME], formerly the youngest associate globally at [GEOGRAPHIC_DATA], h…" at bounding box center [711, 498] width 490 height 330
